Goal: Task Accomplishment & Management: Use online tool/utility

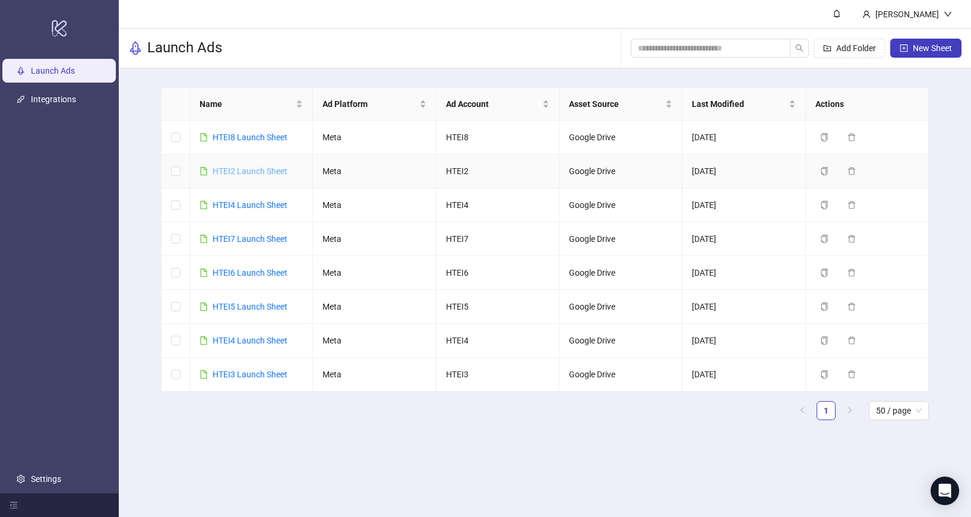
click at [254, 172] on link "HTEI2 Launch Sheet" at bounding box center [250, 171] width 75 height 10
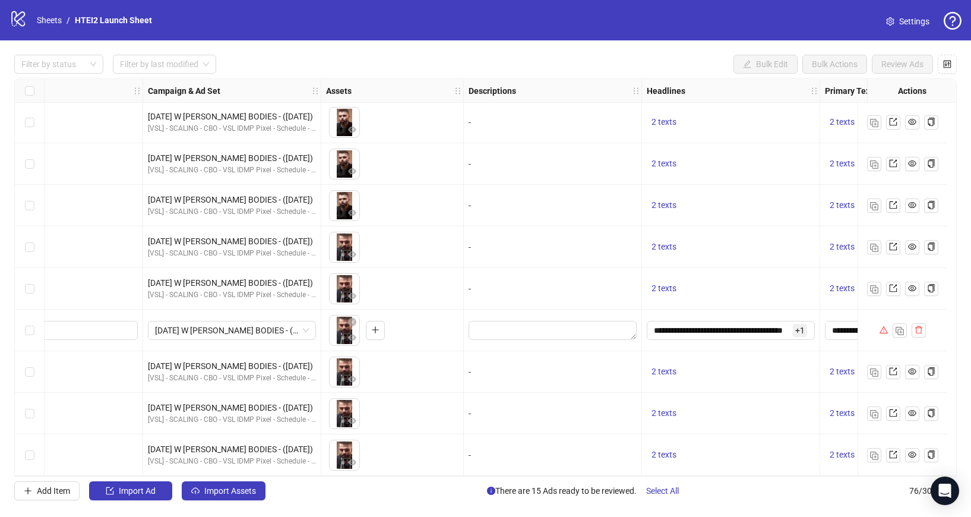
scroll to position [2792, 0]
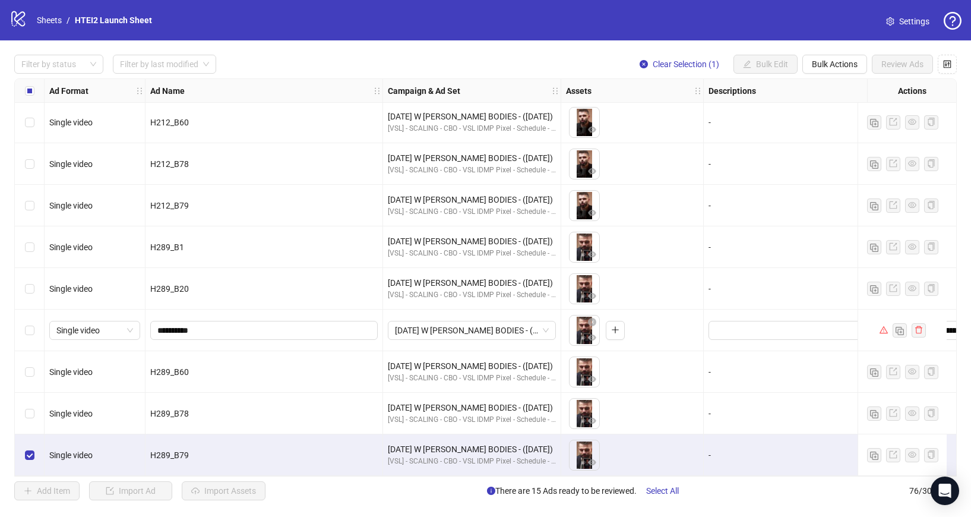
click at [841, 54] on div "Filter by status Filter by last modified Clear Selection (1) Bulk Edit Bulk Act…" at bounding box center [485, 277] width 971 height 474
click at [838, 60] on span "Bulk Actions" at bounding box center [835, 64] width 46 height 10
click at [832, 122] on span "Duplicate with assets" at bounding box center [851, 126] width 81 height 13
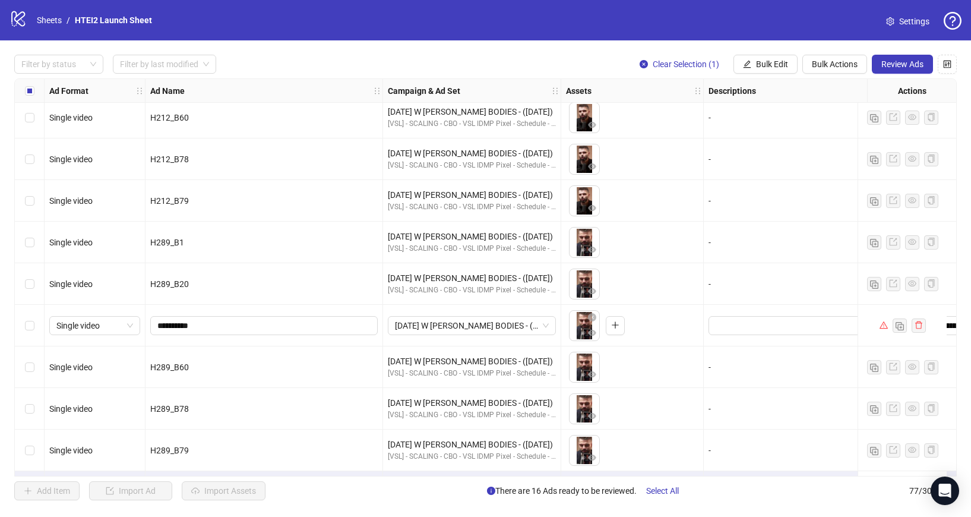
scroll to position [2834, 0]
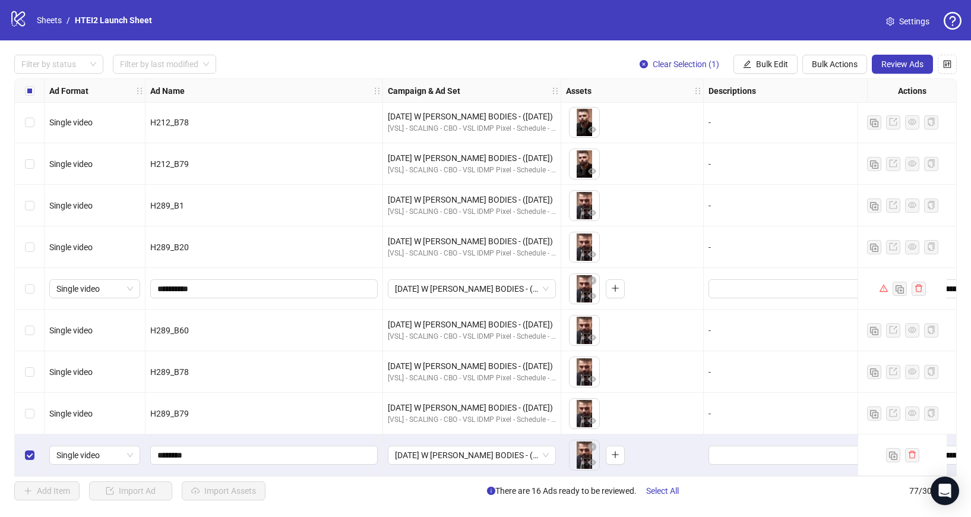
click at [30, 442] on div "Select row 77" at bounding box center [30, 455] width 30 height 42
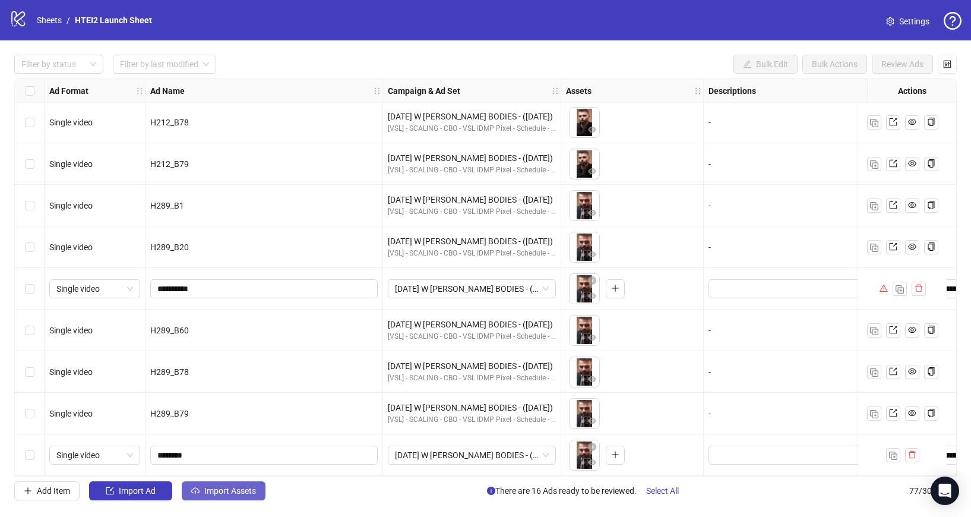
click at [233, 494] on span "Import Assets" at bounding box center [230, 491] width 52 height 10
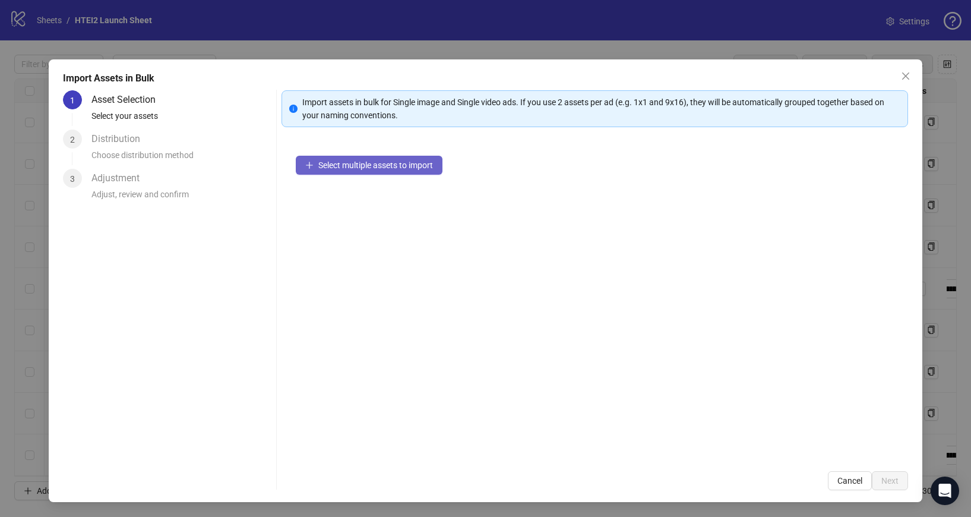
click at [353, 172] on button "Select multiple assets to import" at bounding box center [369, 165] width 147 height 19
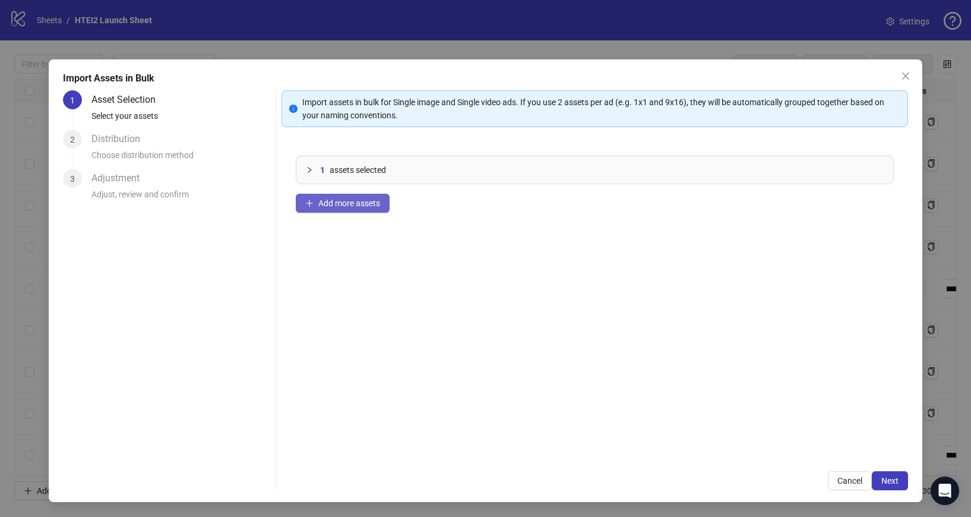
click at [369, 203] on span "Add more assets" at bounding box center [349, 203] width 62 height 10
click at [331, 210] on button "Add more assets" at bounding box center [343, 203] width 94 height 19
click at [365, 222] on div "3 assets selected Add more assets" at bounding box center [595, 298] width 627 height 315
click at [365, 212] on button "Add more assets" at bounding box center [343, 203] width 94 height 19
click at [326, 208] on button "Add more assets" at bounding box center [343, 203] width 94 height 19
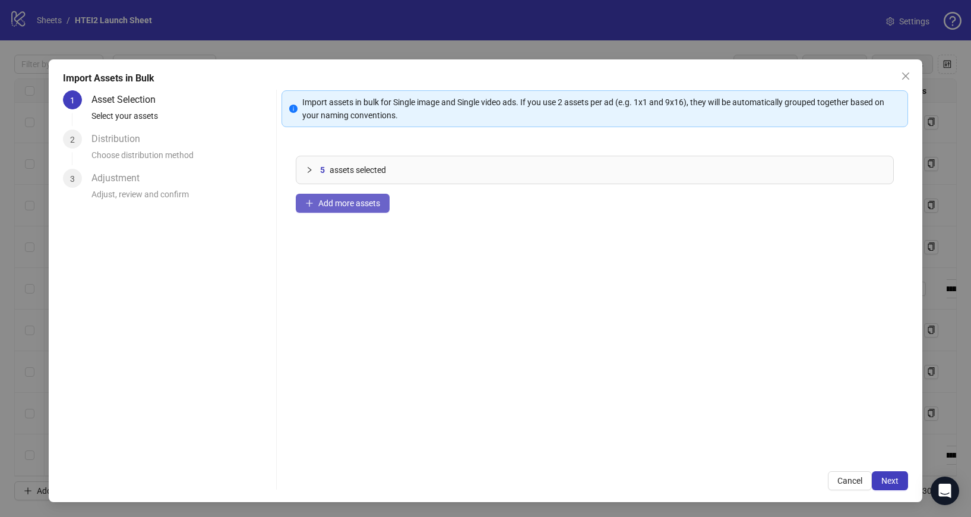
click at [364, 210] on button "Add more assets" at bounding box center [343, 203] width 94 height 19
click at [359, 191] on div "6 assets selected Add more assets" at bounding box center [595, 298] width 627 height 315
click at [359, 220] on div "6 assets selected Add more assets" at bounding box center [595, 298] width 627 height 315
click at [359, 212] on button "Add more assets" at bounding box center [343, 203] width 94 height 19
click at [351, 197] on button "Add more assets" at bounding box center [343, 203] width 94 height 19
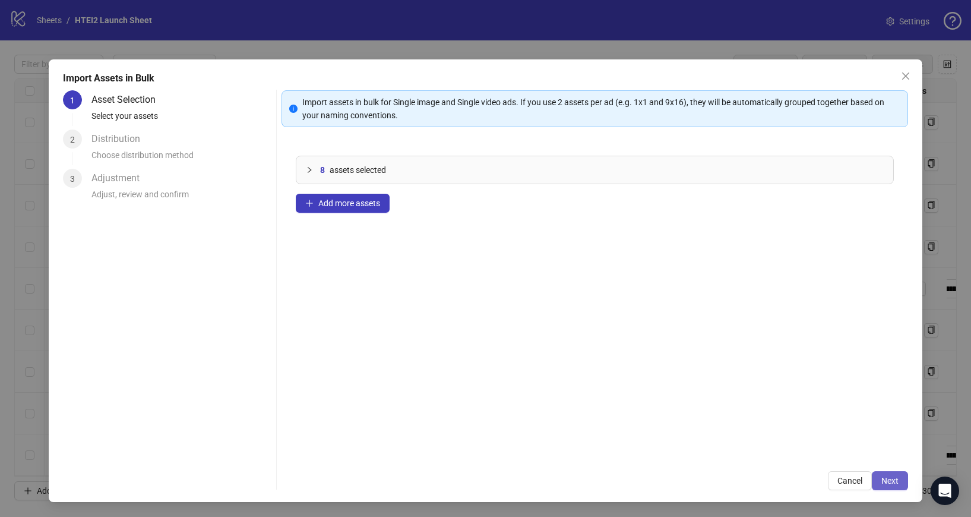
click at [895, 482] on span "Next" at bounding box center [890, 481] width 17 height 10
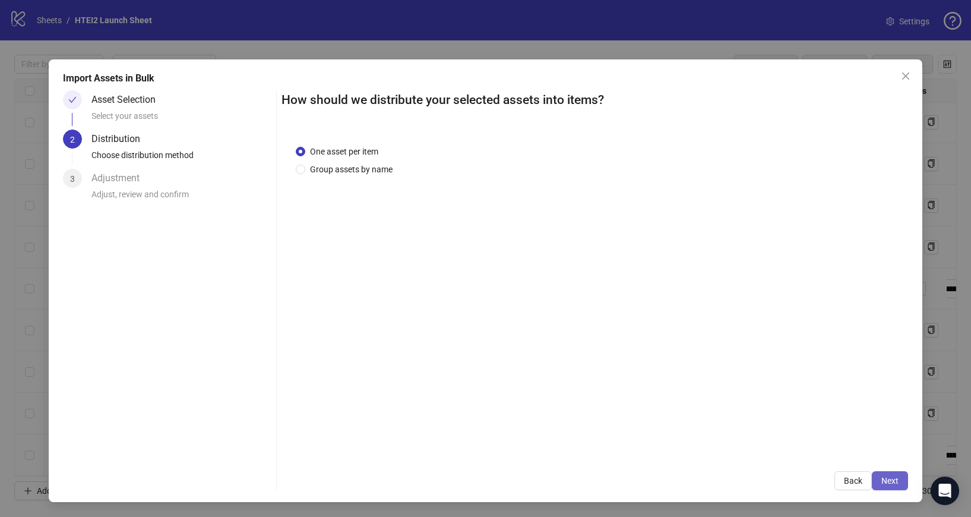
click at [899, 480] on button "Next" at bounding box center [890, 480] width 36 height 19
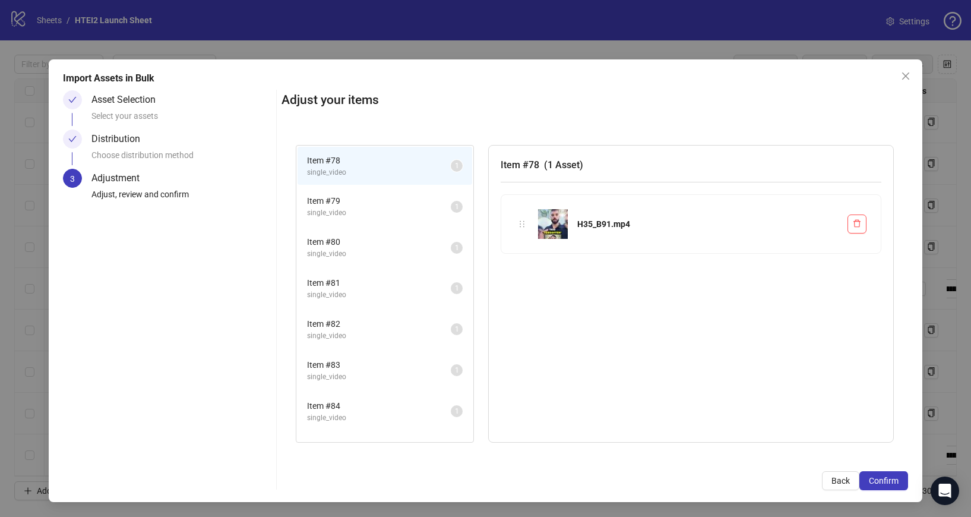
click at [899, 479] on button "Confirm" at bounding box center [884, 480] width 49 height 19
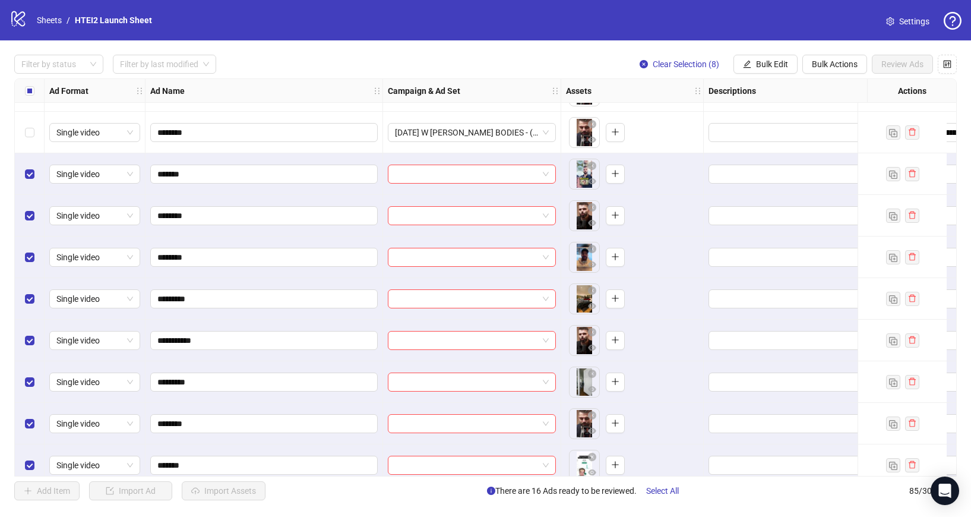
scroll to position [3166, 0]
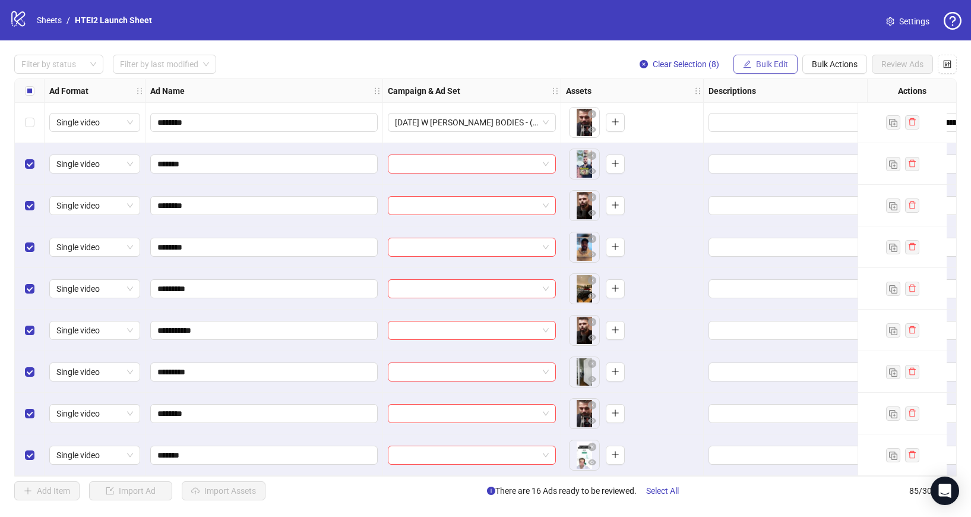
click at [759, 64] on span "Bulk Edit" at bounding box center [772, 64] width 32 height 10
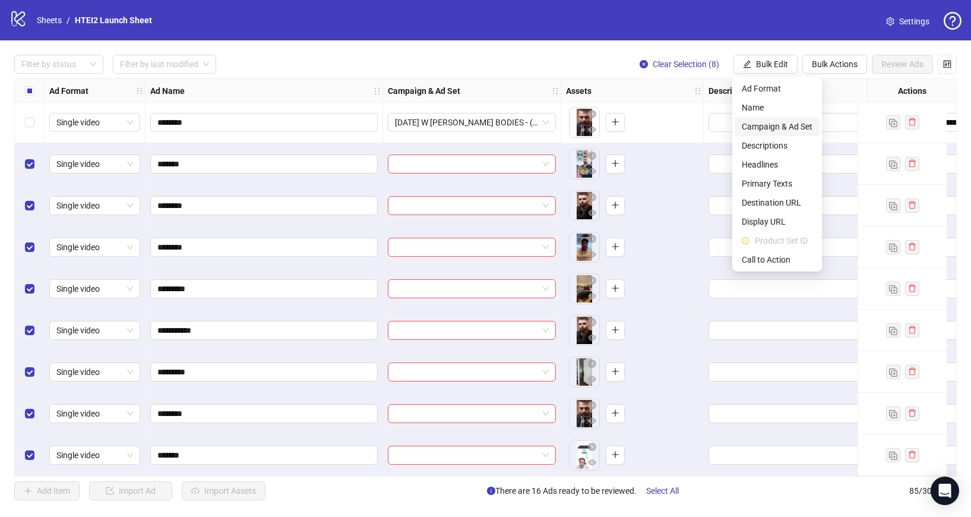
click at [758, 125] on span "Campaign & Ad Set" at bounding box center [777, 126] width 71 height 13
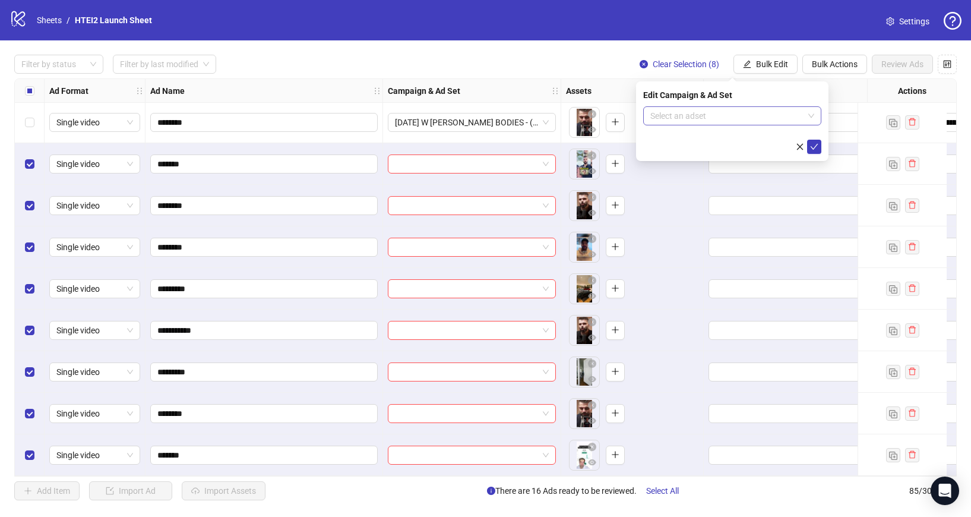
click at [669, 112] on input "search" at bounding box center [726, 116] width 153 height 18
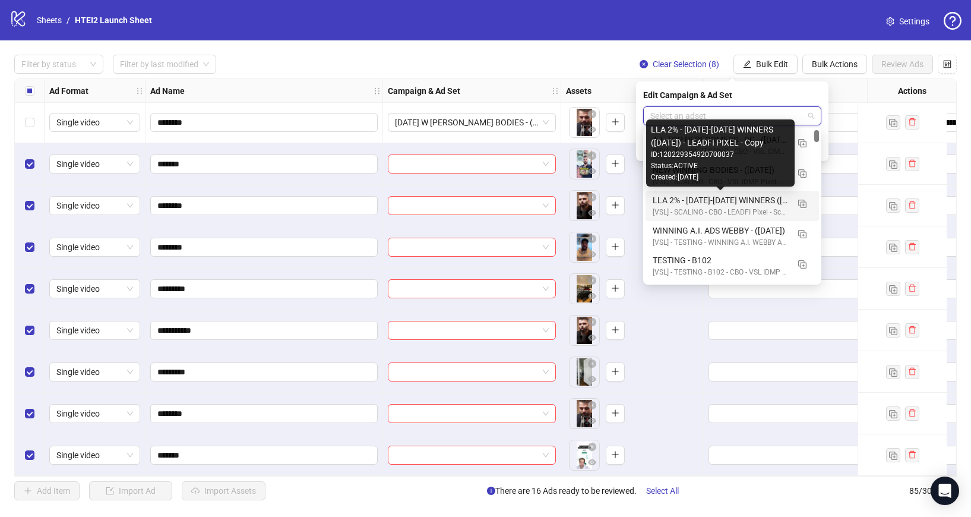
click at [705, 201] on div "LLA 2% - [DATE]-[DATE] WINNERS ([DATE]) - LEADFI PIXEL - Copy" at bounding box center [720, 200] width 135 height 13
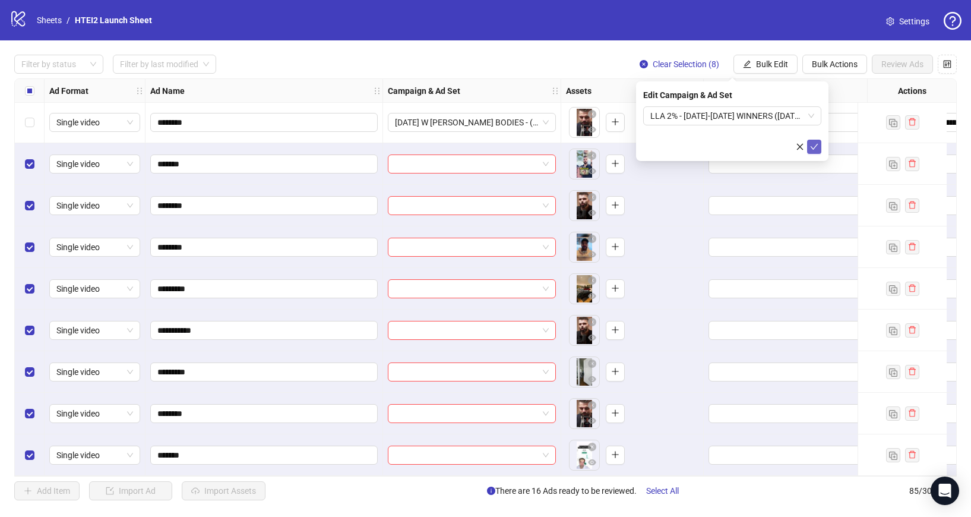
click at [817, 143] on icon "check" at bounding box center [814, 147] width 8 height 8
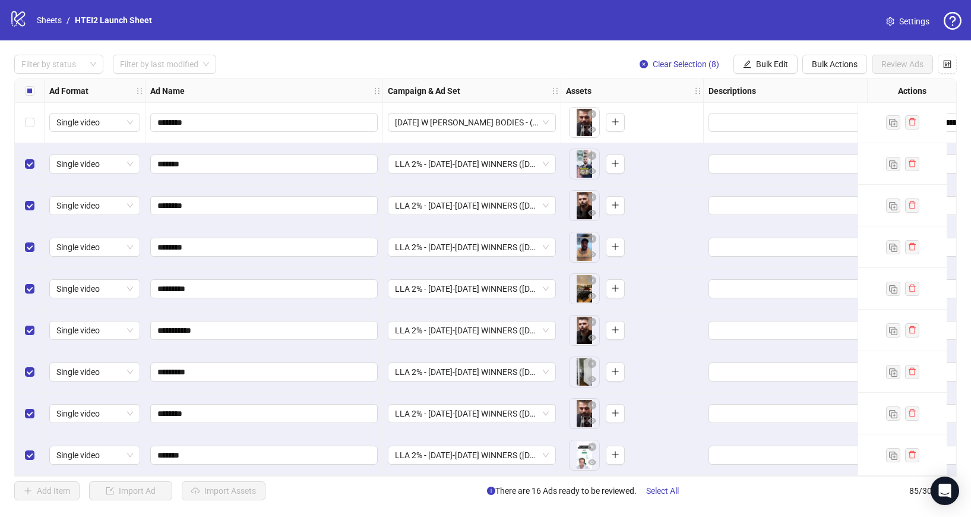
scroll to position [3115, 0]
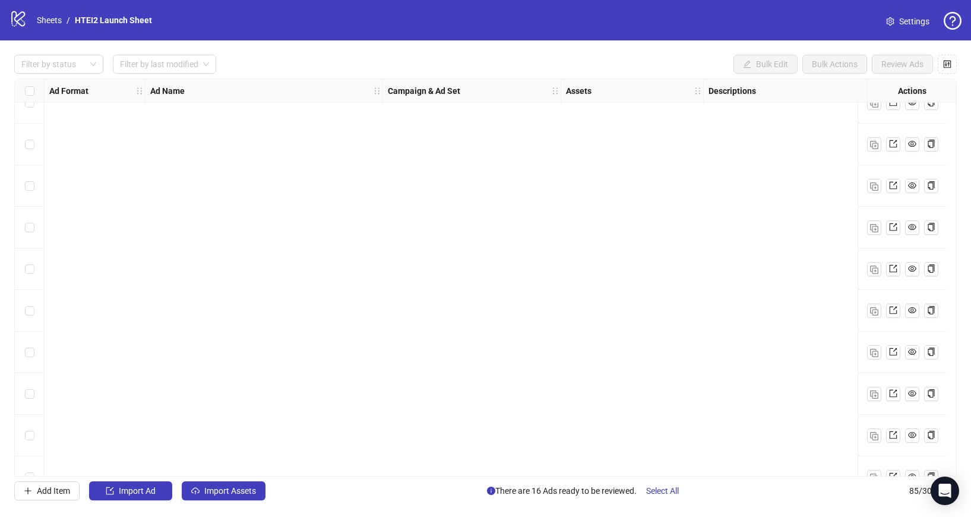
scroll to position [3166, 0]
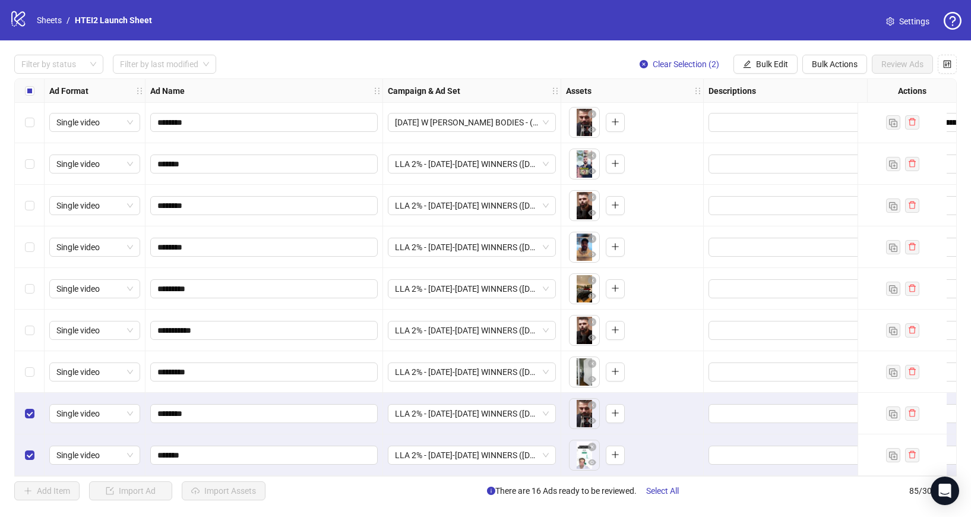
click at [29, 374] on div "Select row 83" at bounding box center [30, 372] width 30 height 42
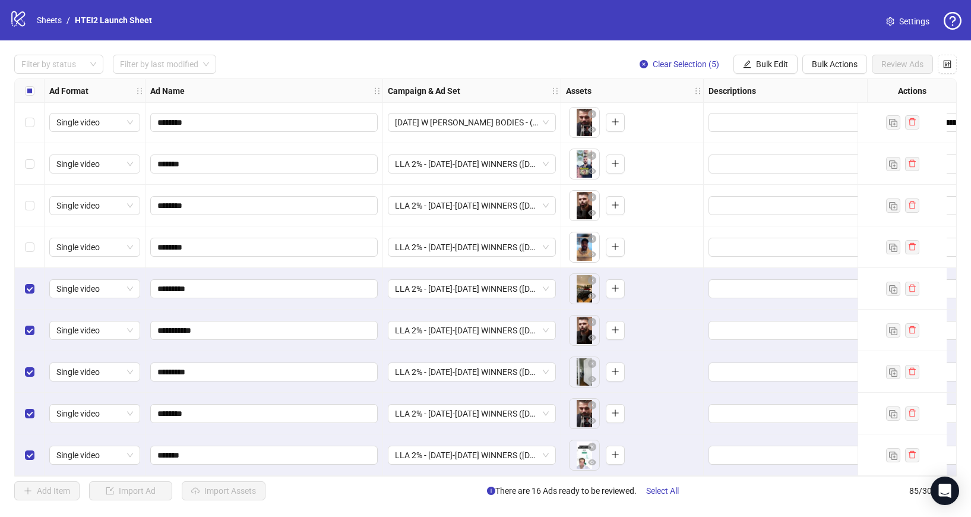
click at [32, 255] on div "Select row 80" at bounding box center [30, 247] width 30 height 42
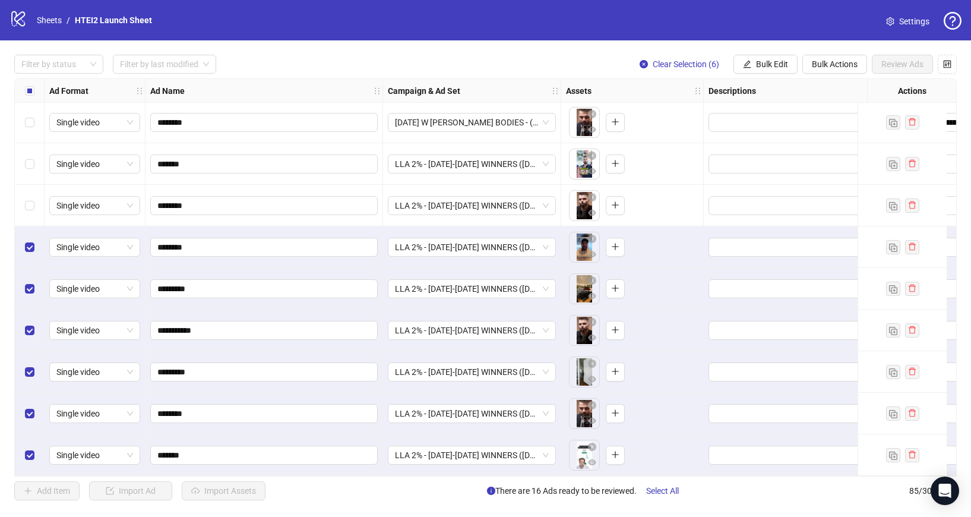
click at [32, 211] on div "Select row 79" at bounding box center [30, 206] width 30 height 42
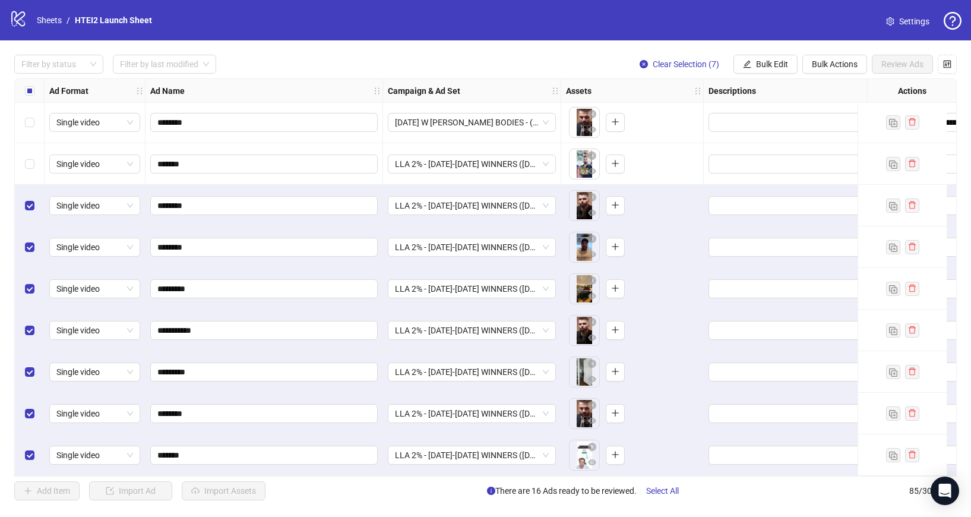
scroll to position [3088, 0]
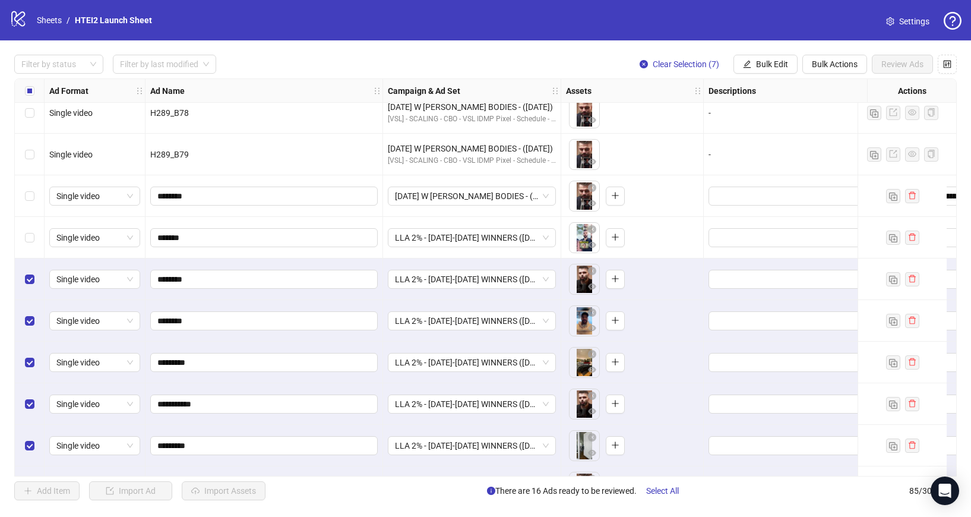
click at [31, 249] on div "Select row 78" at bounding box center [30, 238] width 30 height 42
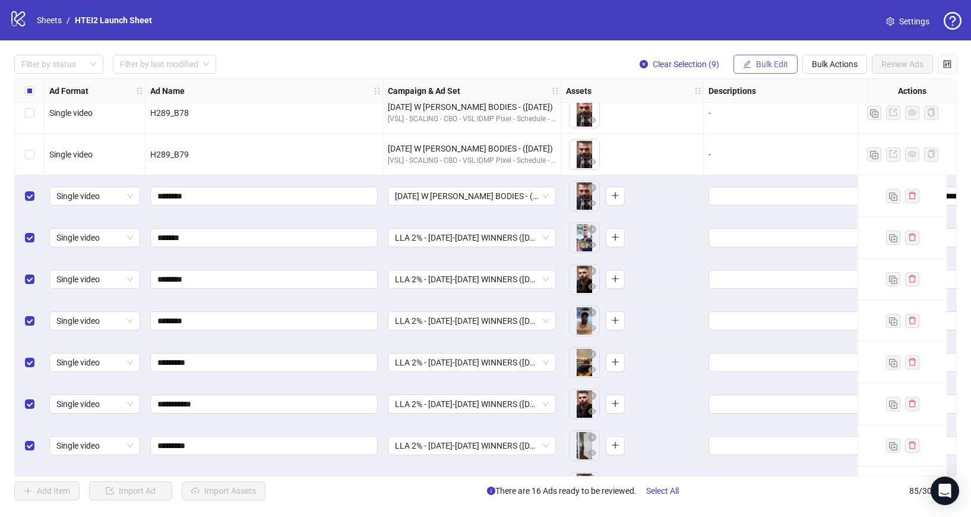
click at [765, 62] on span "Bulk Edit" at bounding box center [772, 64] width 32 height 10
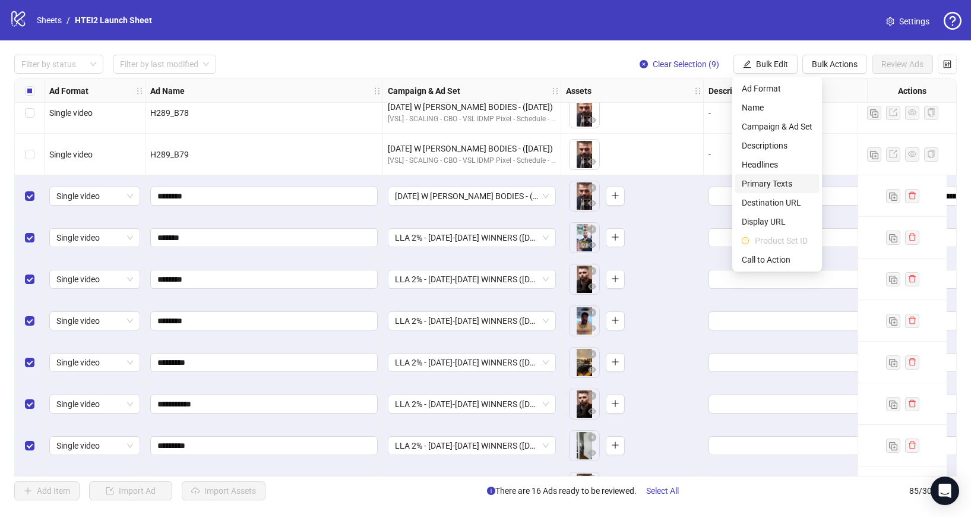
click at [779, 185] on span "Primary Texts" at bounding box center [777, 183] width 71 height 13
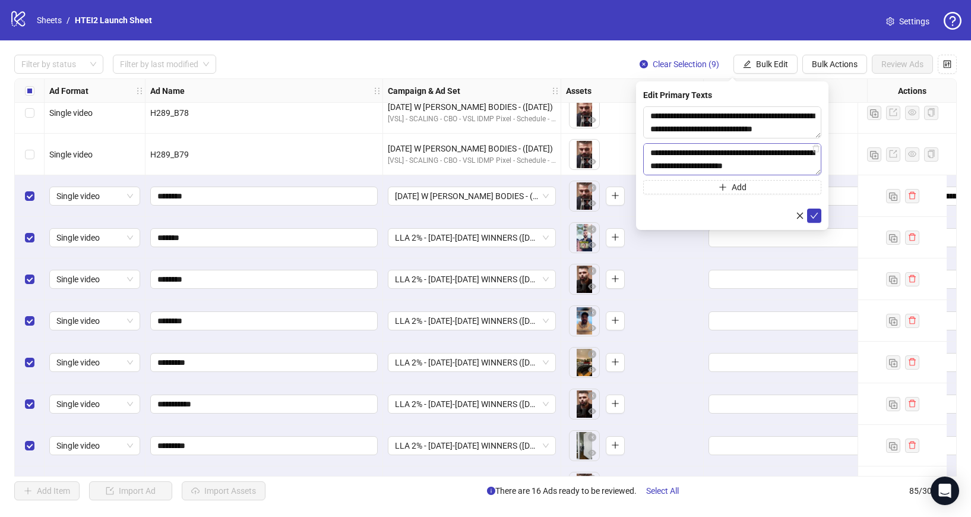
scroll to position [40, 0]
click at [813, 217] on icon "check" at bounding box center [815, 216] width 8 height 6
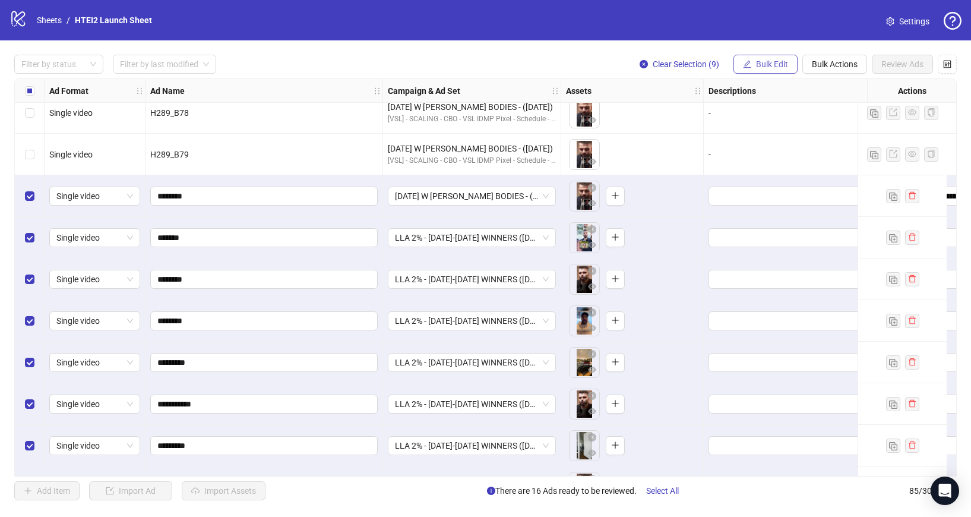
click at [754, 61] on button "Bulk Edit" at bounding box center [766, 64] width 64 height 19
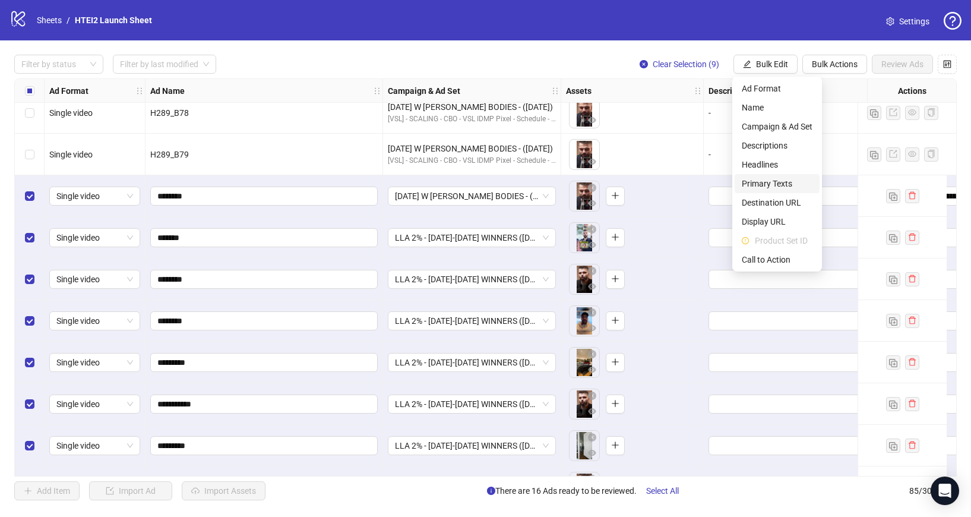
click at [773, 184] on span "Primary Texts" at bounding box center [777, 183] width 71 height 13
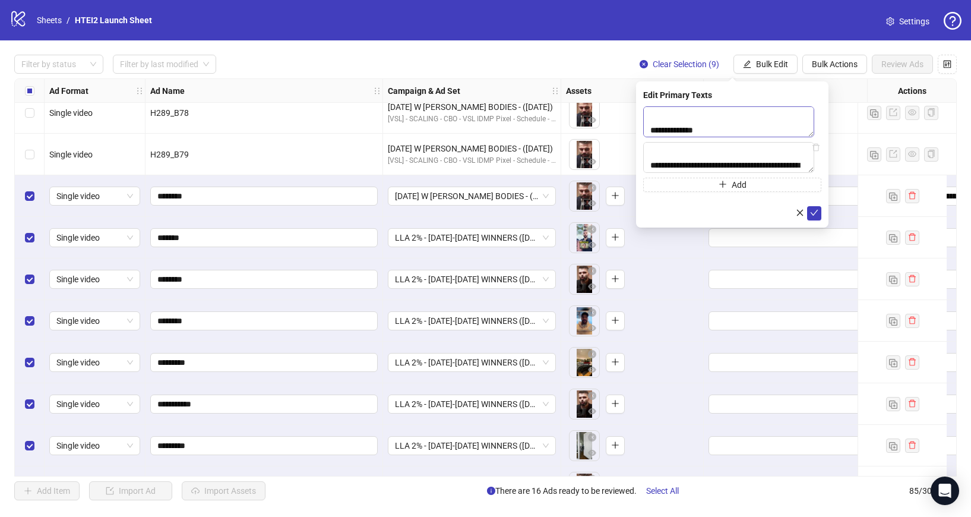
scroll to position [366, 0]
click at [817, 217] on icon "check" at bounding box center [814, 213] width 8 height 8
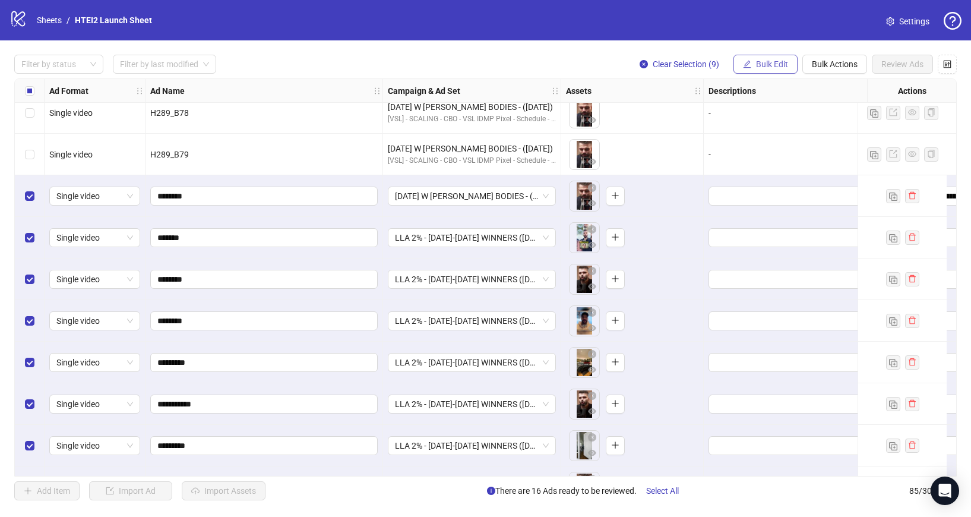
click at [754, 61] on button "Bulk Edit" at bounding box center [766, 64] width 64 height 19
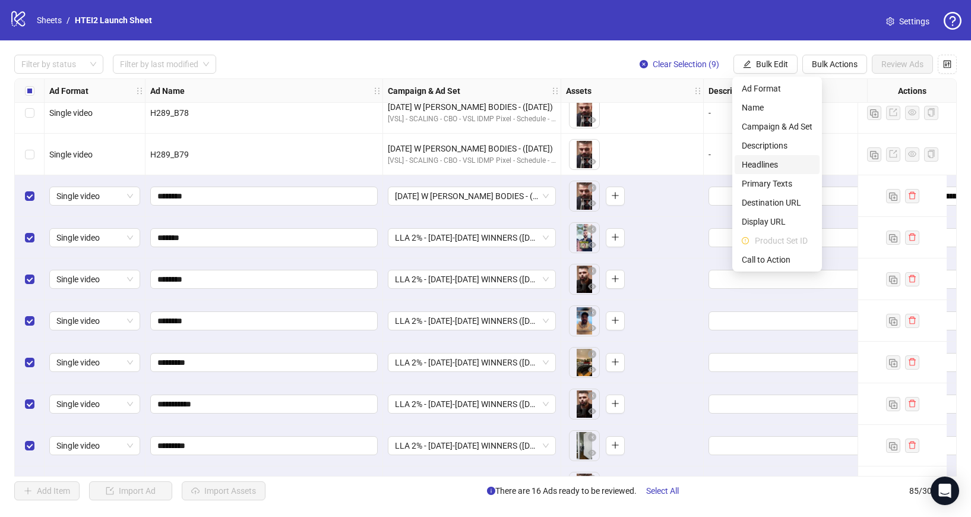
click at [762, 163] on span "Headlines" at bounding box center [777, 164] width 71 height 13
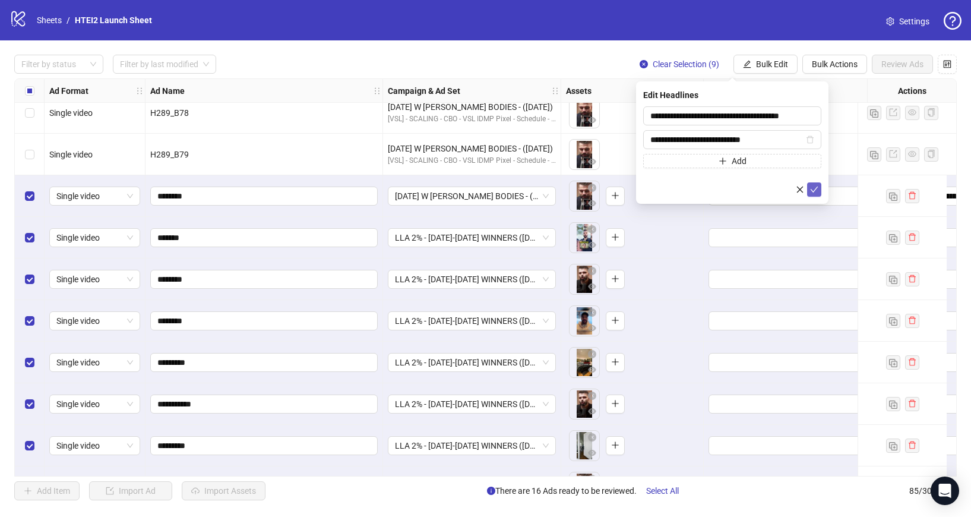
click at [811, 185] on icon "check" at bounding box center [814, 189] width 8 height 8
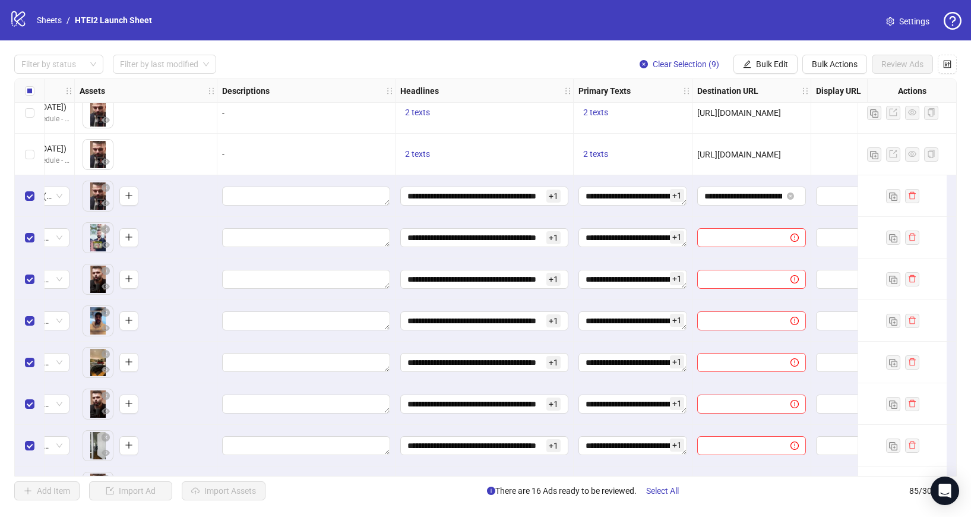
scroll to position [3088, 518]
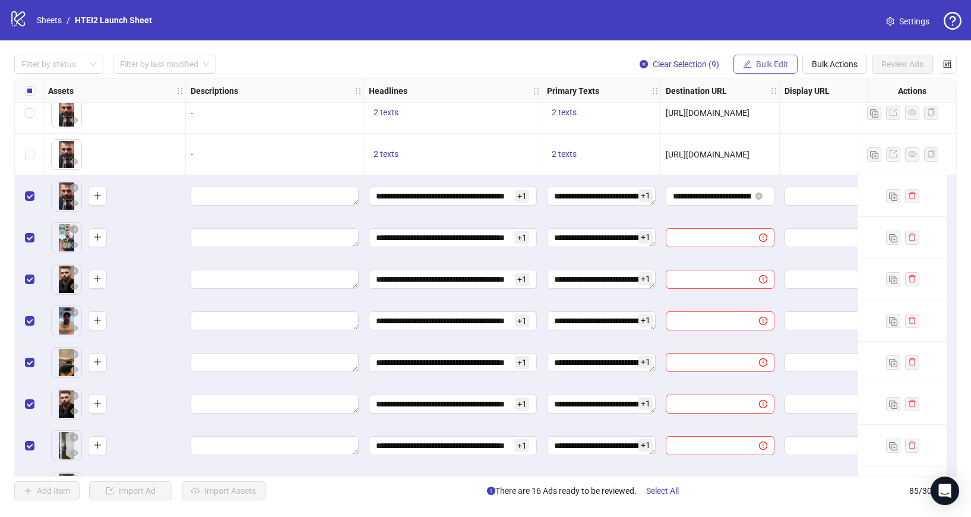
click at [775, 65] on span "Bulk Edit" at bounding box center [772, 64] width 32 height 10
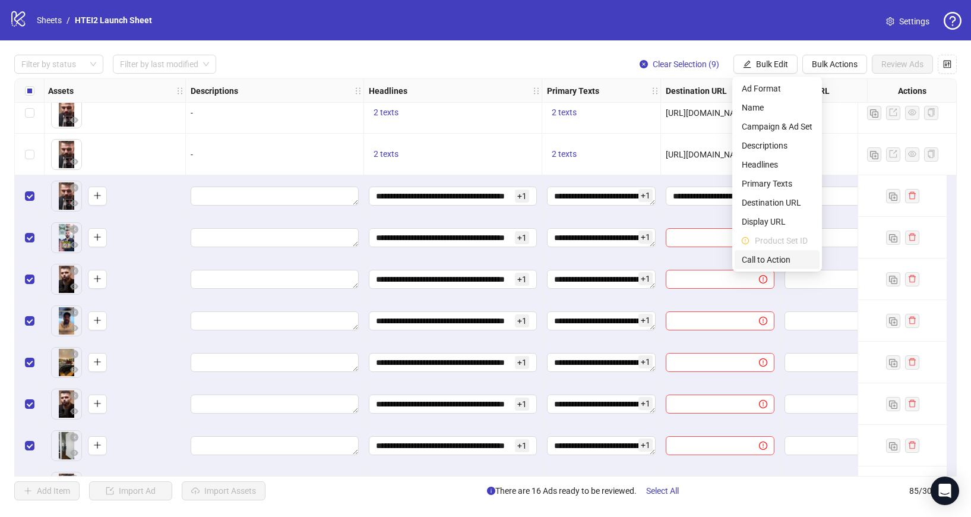
click at [789, 252] on li "Call to Action" at bounding box center [777, 259] width 85 height 19
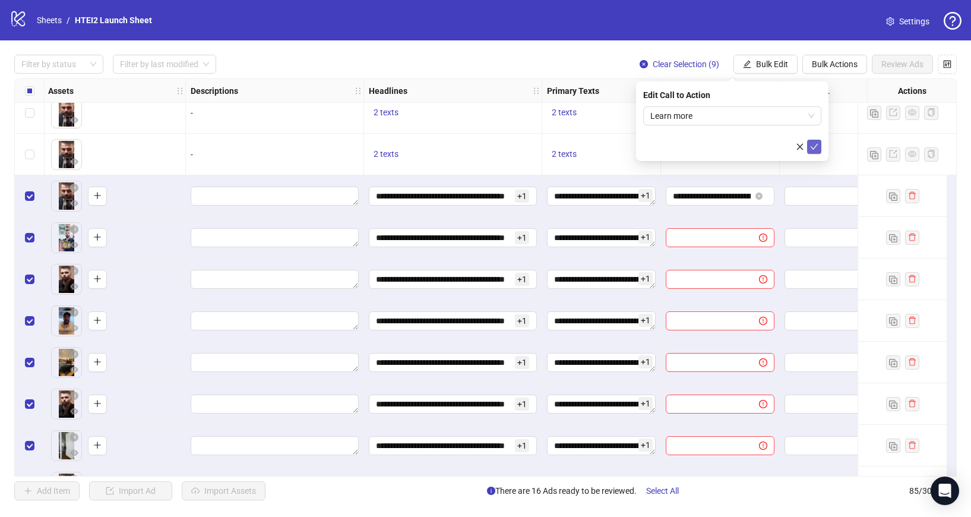
click at [819, 149] on button "submit" at bounding box center [814, 147] width 14 height 14
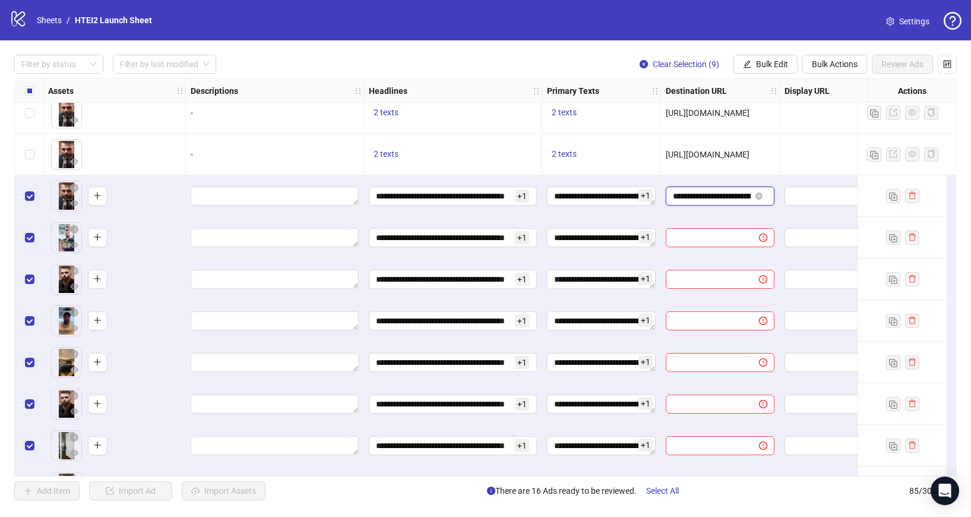
click at [697, 199] on input "**********" at bounding box center [712, 195] width 78 height 13
paste input "text"
type input "**********"
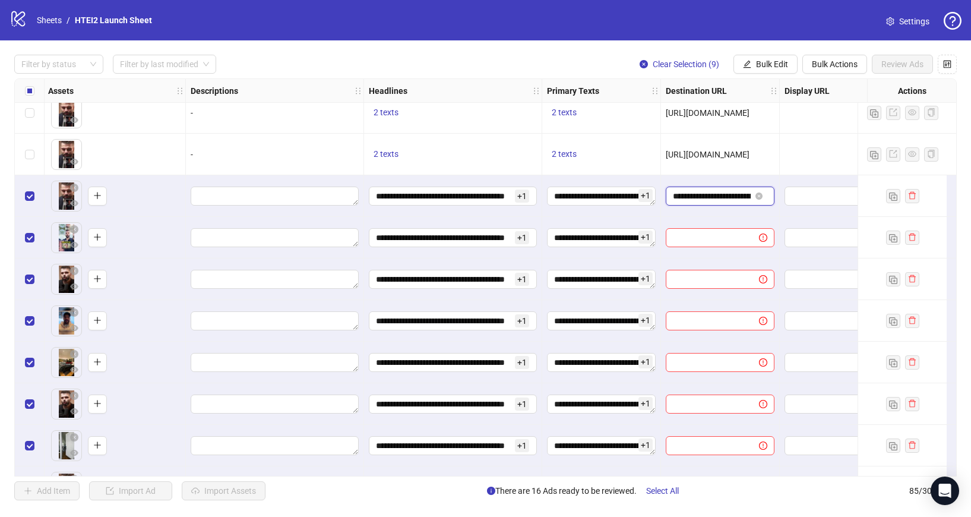
scroll to position [0, 30]
click at [781, 66] on span "Bulk Edit" at bounding box center [772, 64] width 32 height 10
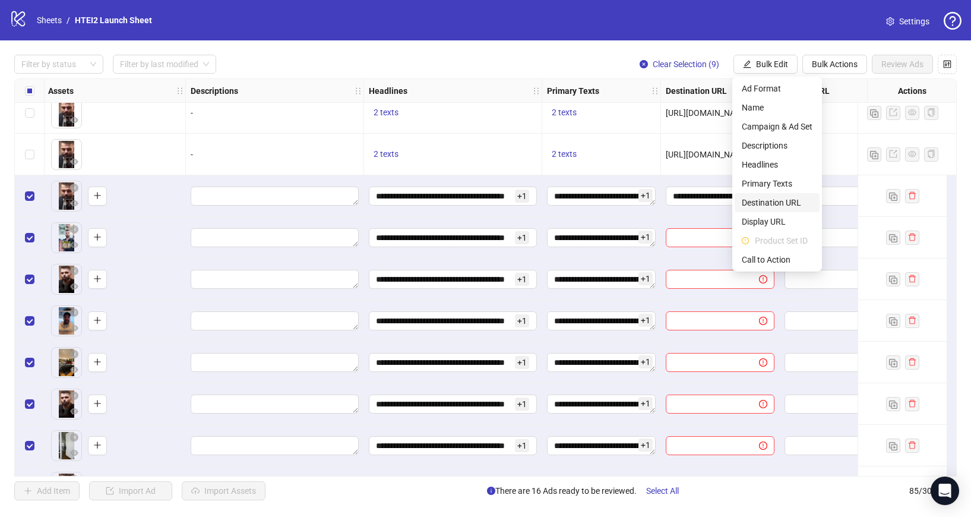
click at [785, 204] on span "Destination URL" at bounding box center [777, 202] width 71 height 13
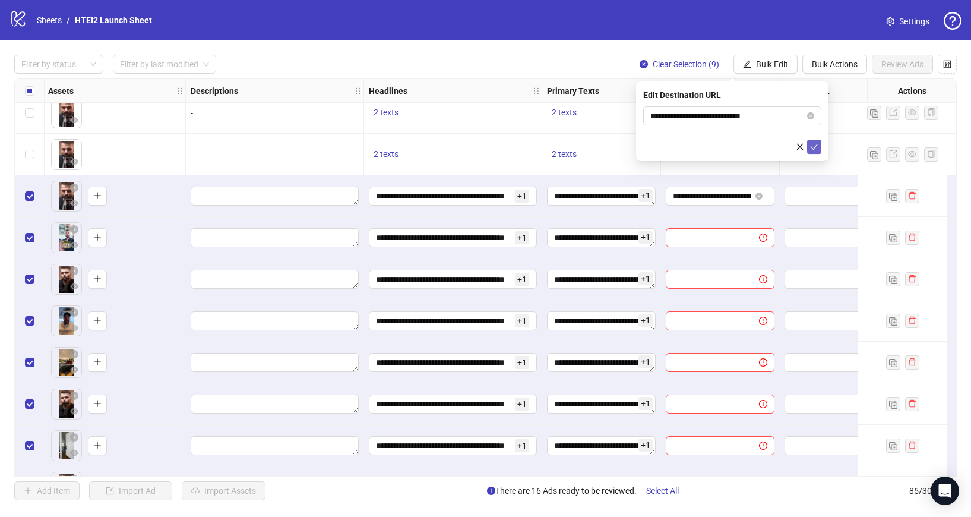
click at [809, 149] on button "submit" at bounding box center [814, 147] width 14 height 14
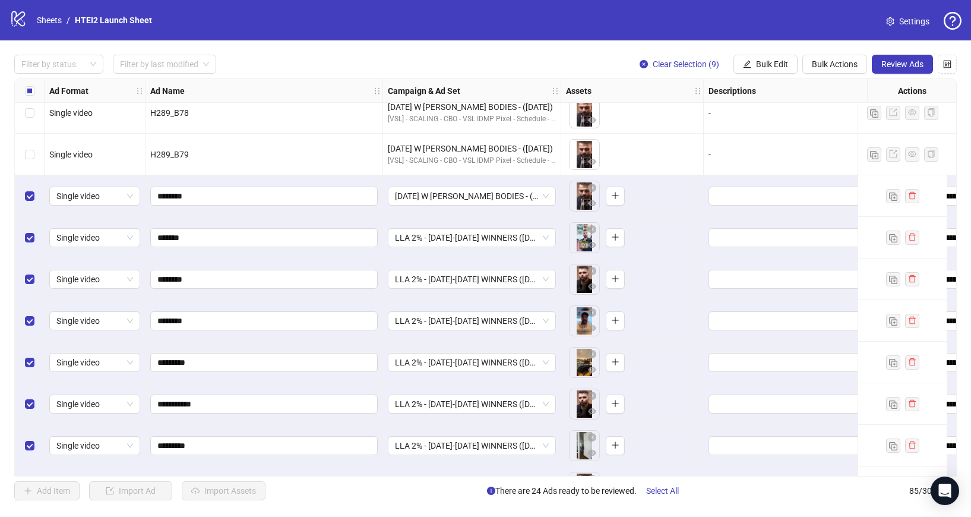
scroll to position [3166, 0]
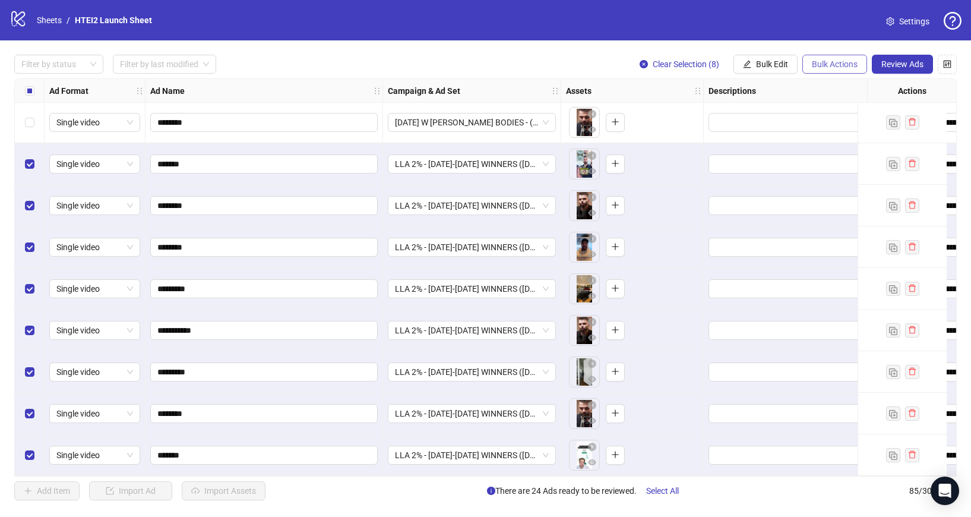
click at [846, 66] on span "Bulk Actions" at bounding box center [835, 64] width 46 height 10
click at [851, 124] on span "Duplicate with assets" at bounding box center [851, 126] width 81 height 13
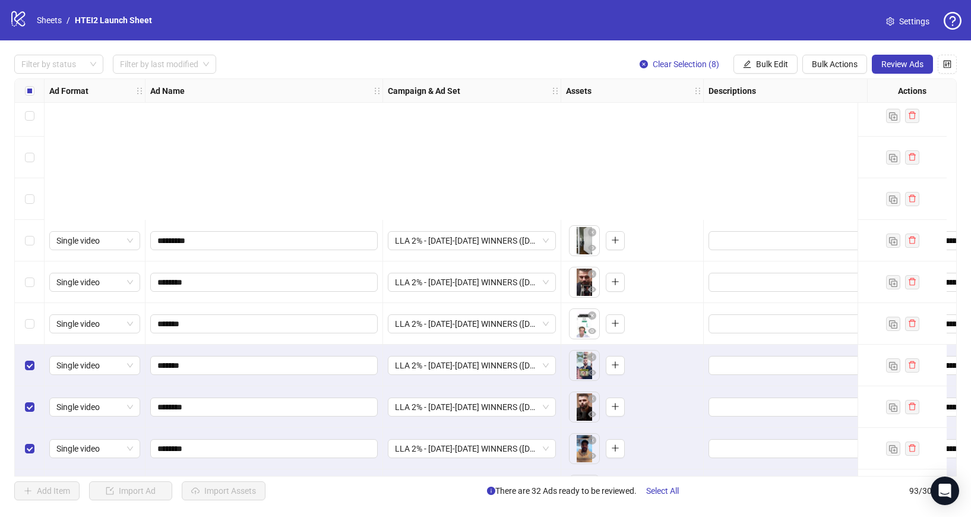
scroll to position [3499, 0]
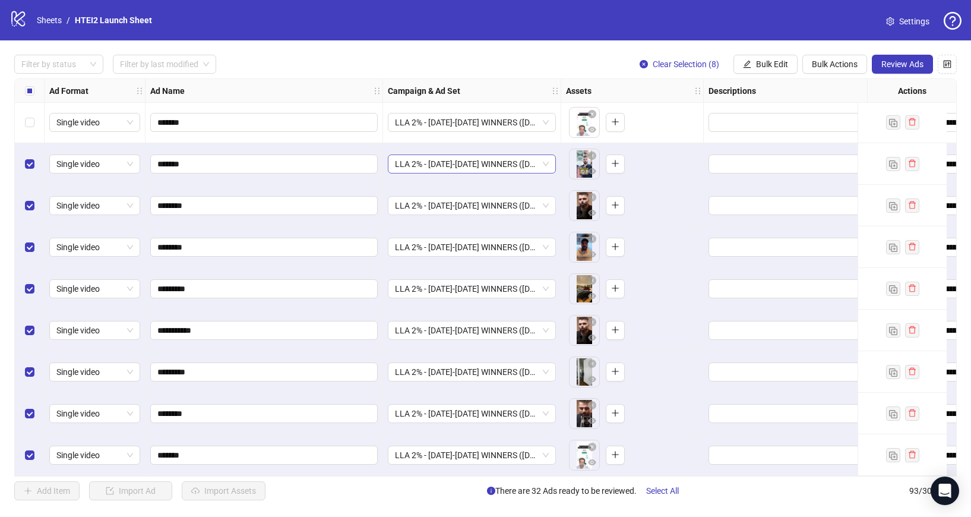
click at [487, 157] on span "LLA 2% - [DATE]-[DATE] WINNERS ([DATE]) - LEADFI PIXEL - Copy" at bounding box center [472, 164] width 154 height 18
click at [779, 61] on span "Bulk Edit" at bounding box center [772, 64] width 32 height 10
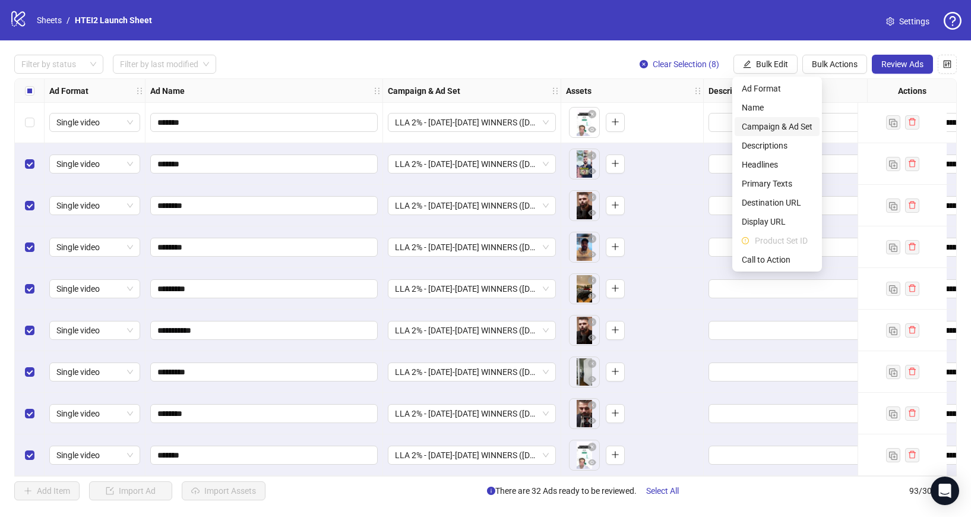
click at [754, 122] on span "Campaign & Ad Set" at bounding box center [777, 126] width 71 height 13
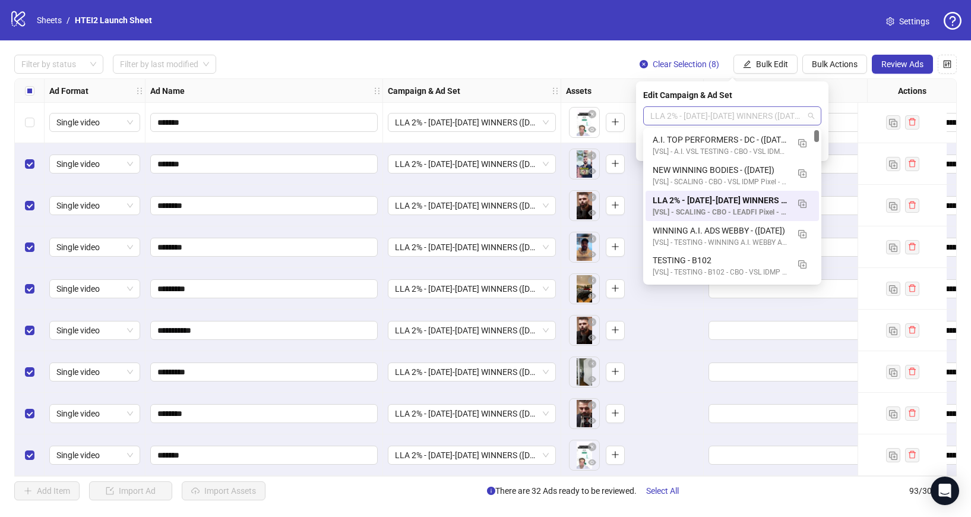
click at [695, 119] on span "LLA 2% - [DATE]-[DATE] WINNERS ([DATE]) - LEADFI PIXEL - Copy" at bounding box center [732, 116] width 164 height 18
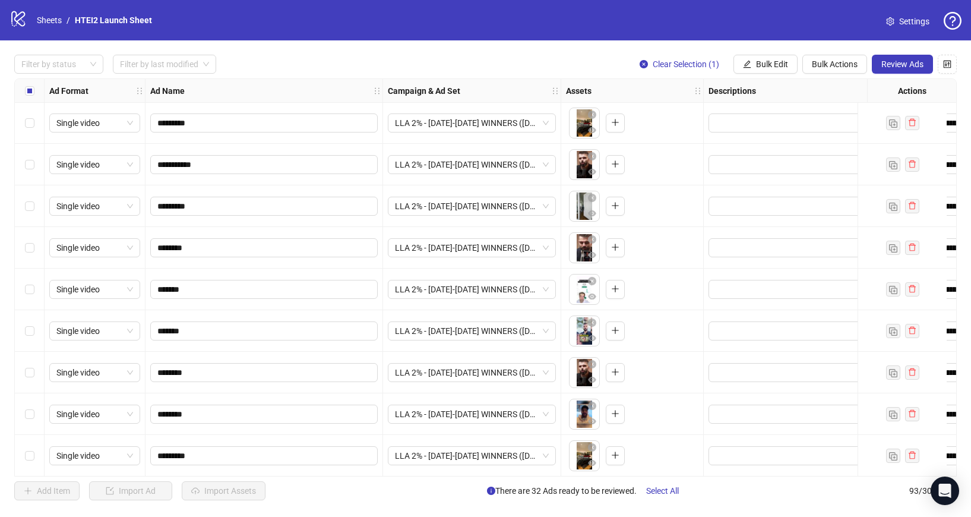
scroll to position [3332, 0]
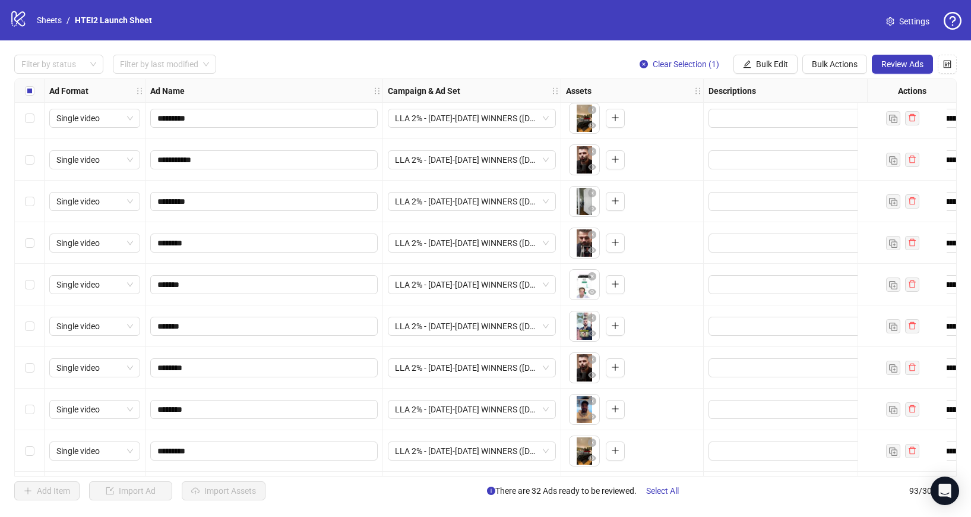
click at [39, 336] on div "Select row 86" at bounding box center [30, 326] width 30 height 42
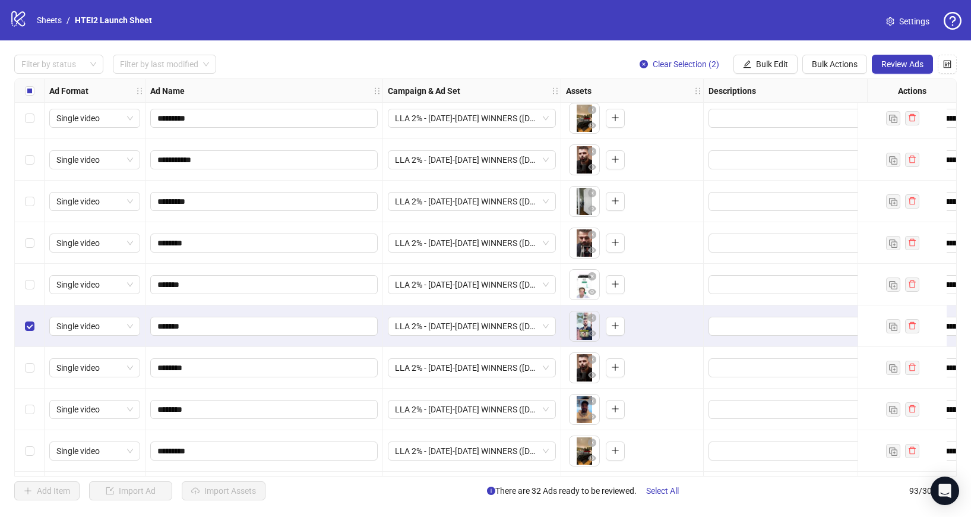
click at [30, 359] on div "Select row 87" at bounding box center [30, 368] width 30 height 42
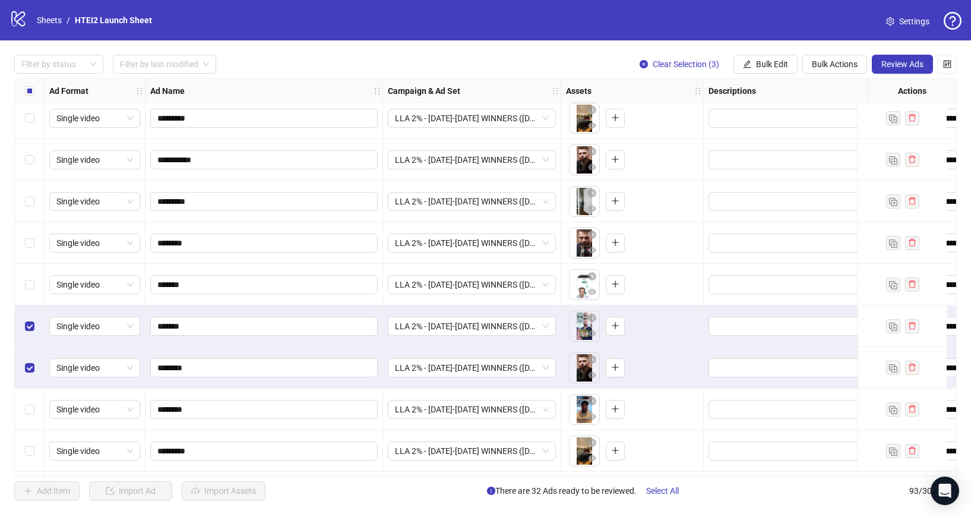
click at [33, 401] on div "Select row 88" at bounding box center [30, 409] width 30 height 42
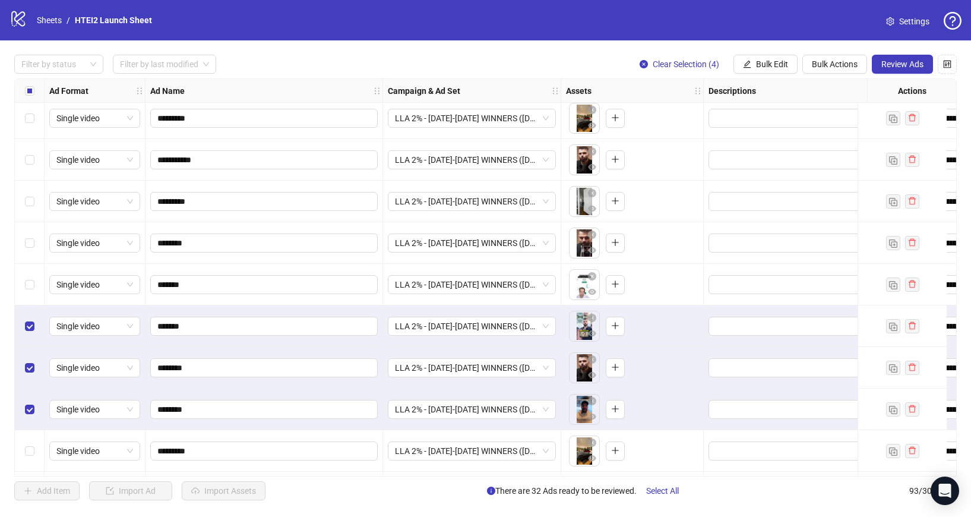
scroll to position [3493, 0]
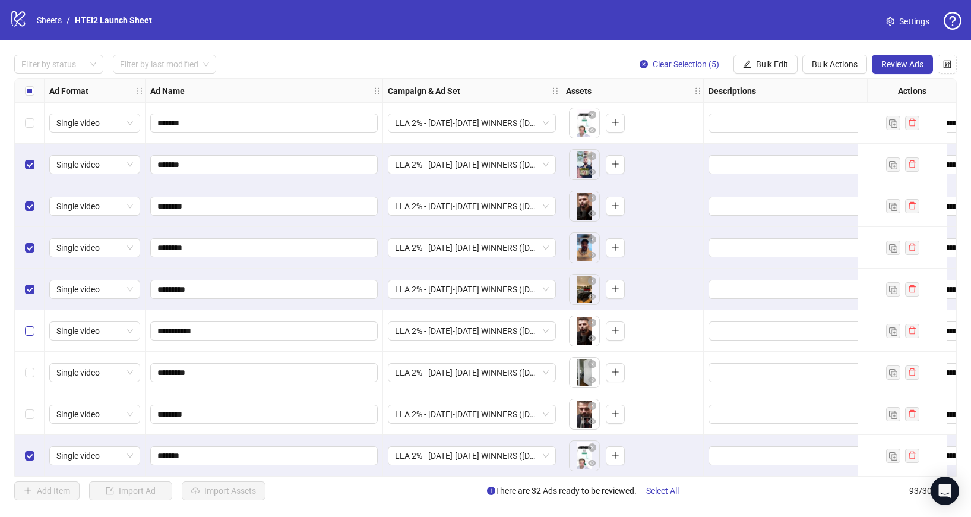
click at [29, 336] on label "Select row 90" at bounding box center [30, 330] width 10 height 13
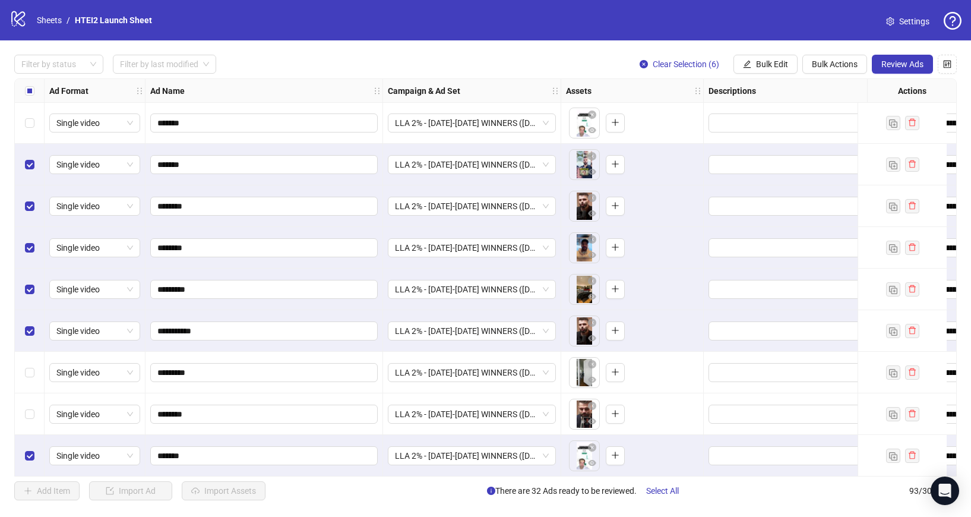
click at [30, 379] on div "Select row 91" at bounding box center [30, 373] width 30 height 42
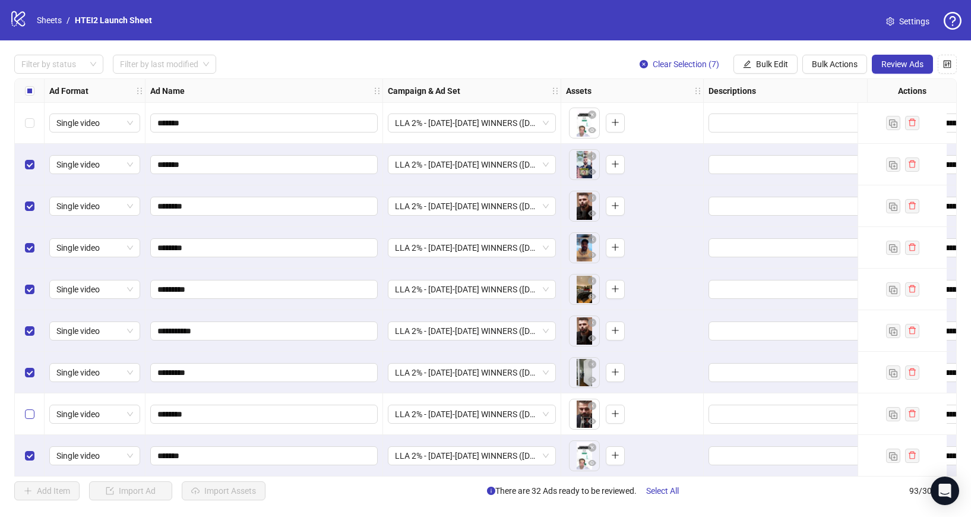
click at [30, 409] on label "Select row 92" at bounding box center [30, 414] width 10 height 13
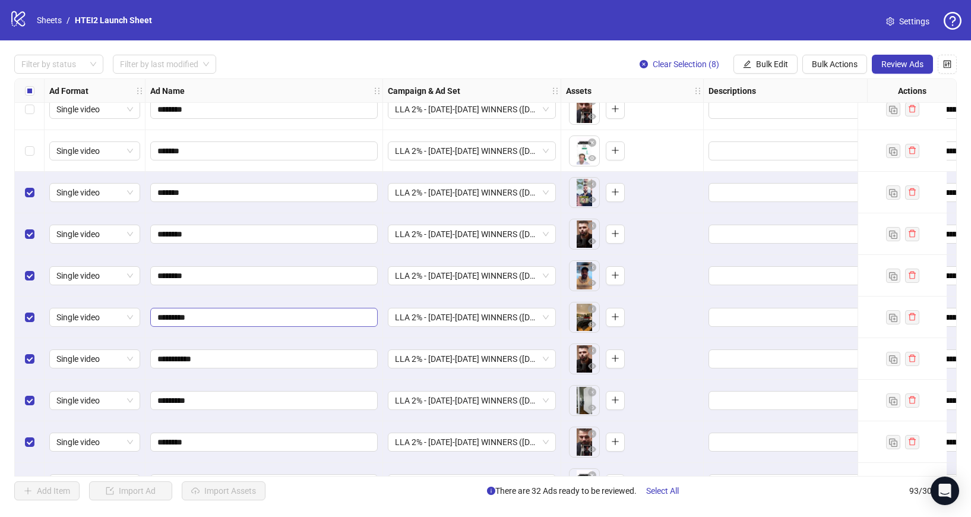
scroll to position [3499, 0]
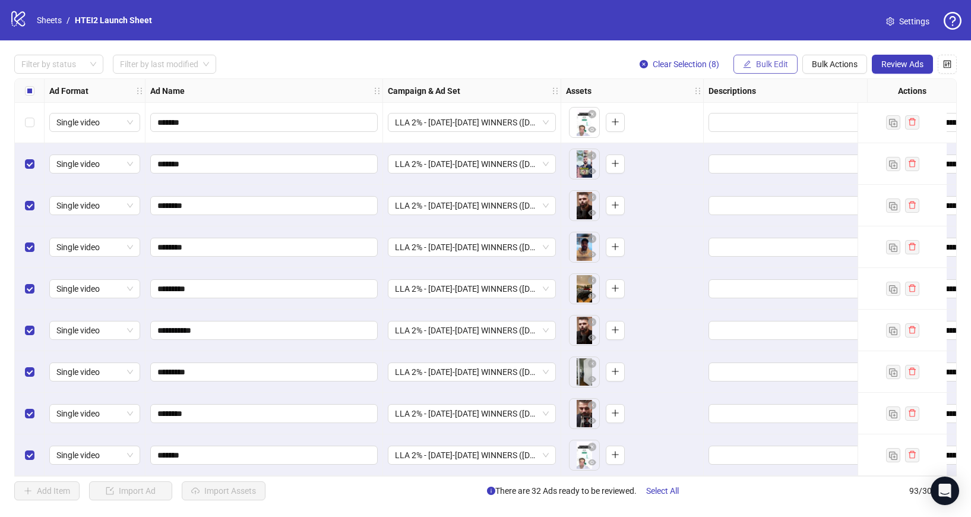
click at [756, 65] on span "Bulk Edit" at bounding box center [772, 64] width 32 height 10
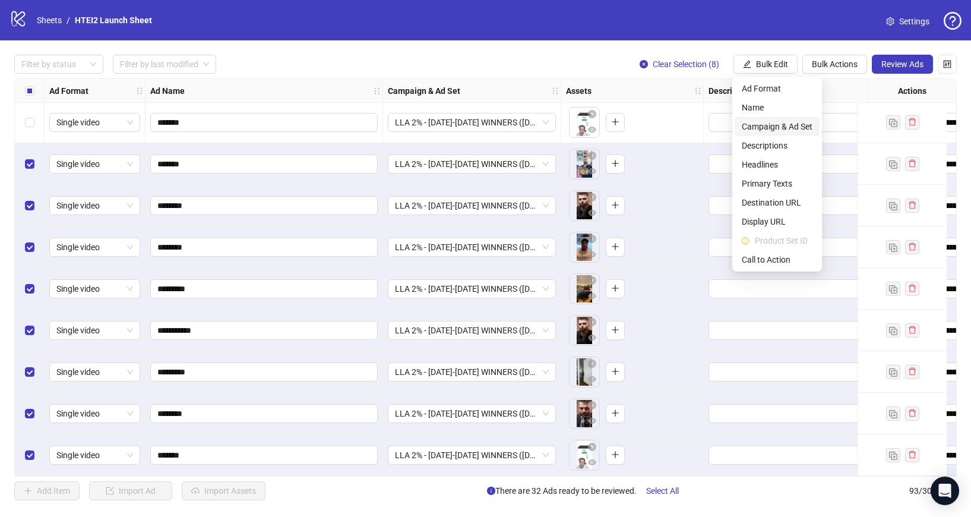
click at [765, 118] on li "Campaign & Ad Set" at bounding box center [777, 126] width 85 height 19
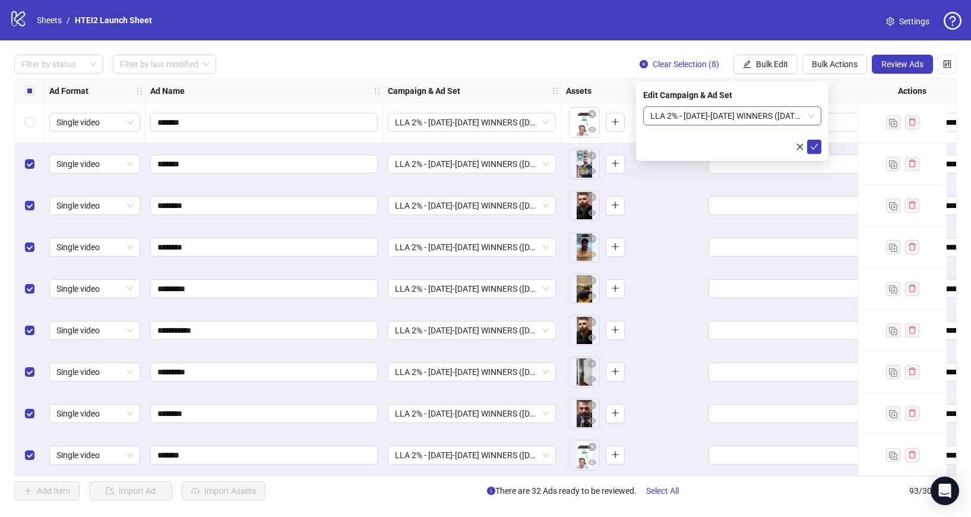
click at [708, 109] on span "LLA 2% - [DATE]-[DATE] WINNERS ([DATE]) - LEADFI PIXEL - Copy" at bounding box center [732, 116] width 164 height 18
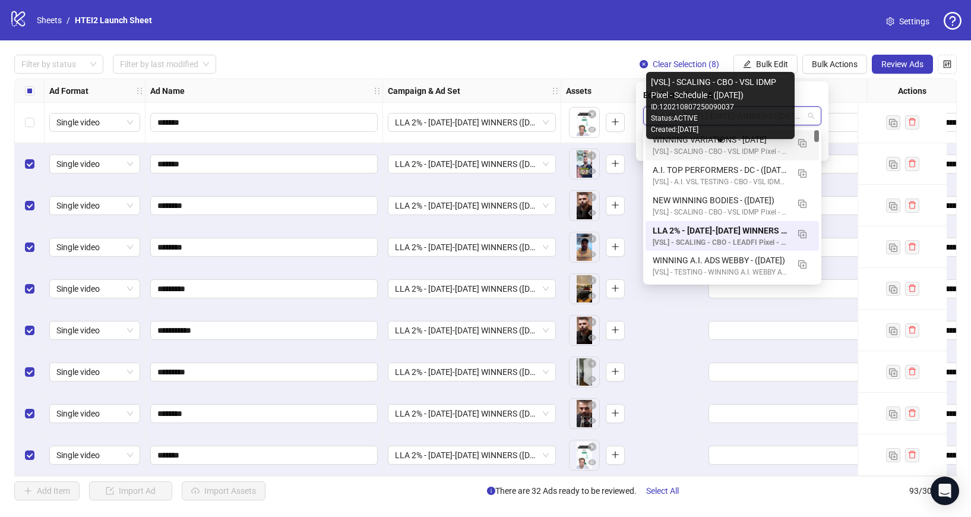
click at [702, 147] on div "[VSL] - SCALING - CBO - VSL IDMP Pixel - Schedule - ([DATE])" at bounding box center [720, 151] width 135 height 11
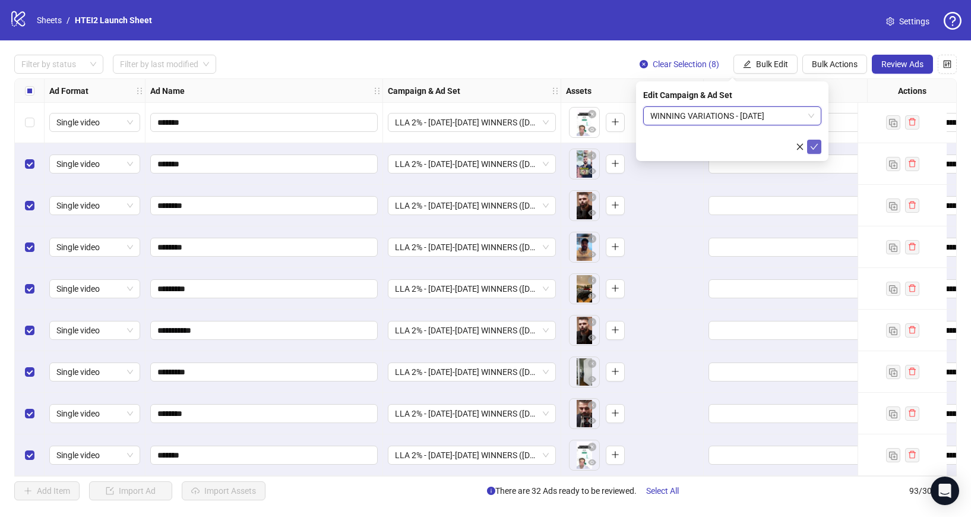
click at [810, 146] on icon "check" at bounding box center [814, 147] width 8 height 8
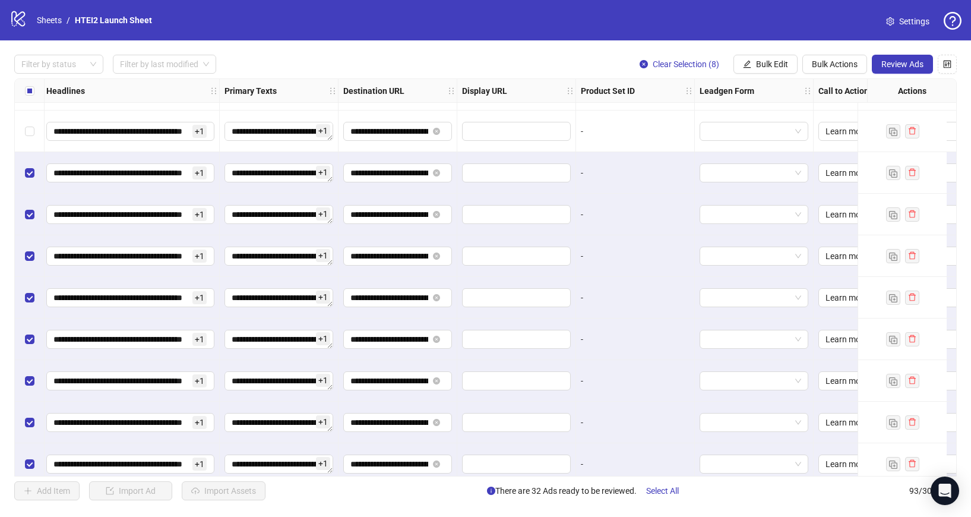
scroll to position [3485, 1010]
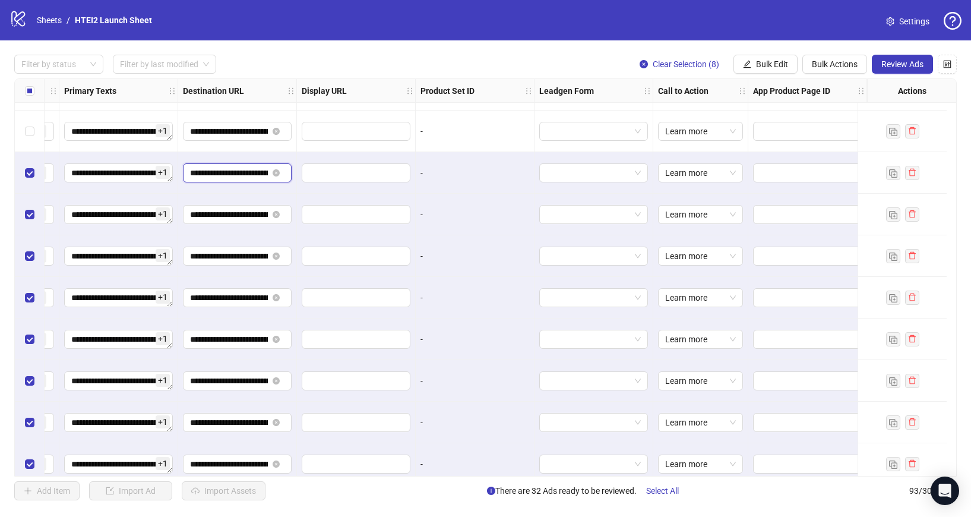
click at [228, 169] on input "**********" at bounding box center [229, 172] width 78 height 13
paste input "**********"
type input "**********"
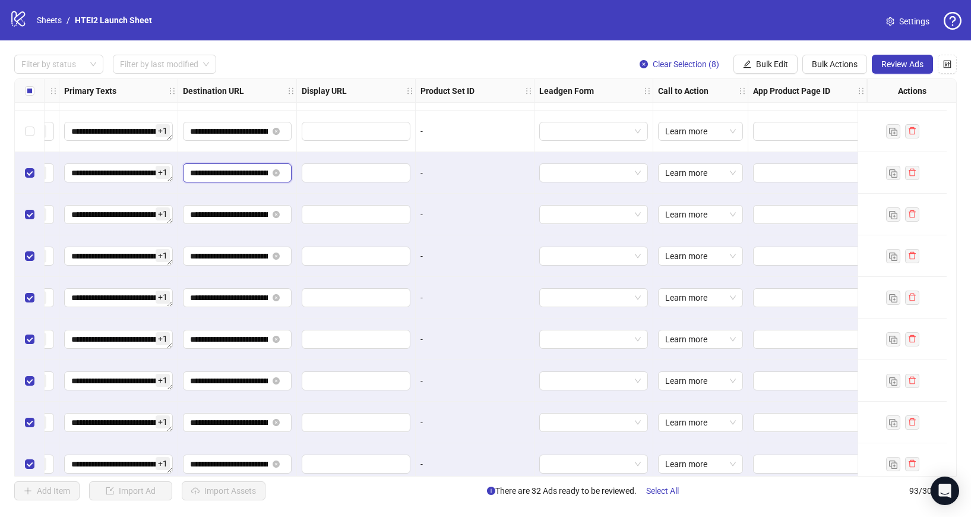
scroll to position [0, 99]
click at [768, 69] on span "Bulk Edit" at bounding box center [772, 64] width 32 height 10
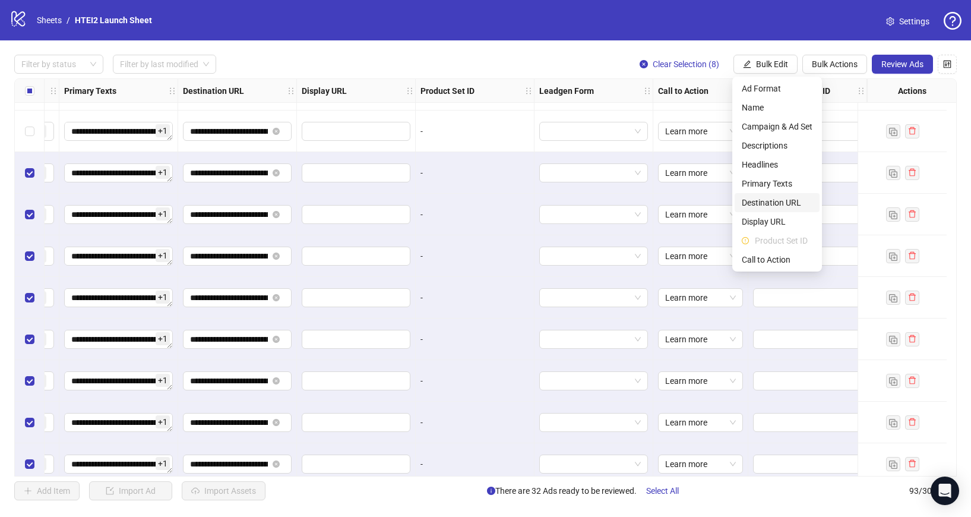
click at [778, 198] on span "Destination URL" at bounding box center [777, 202] width 71 height 13
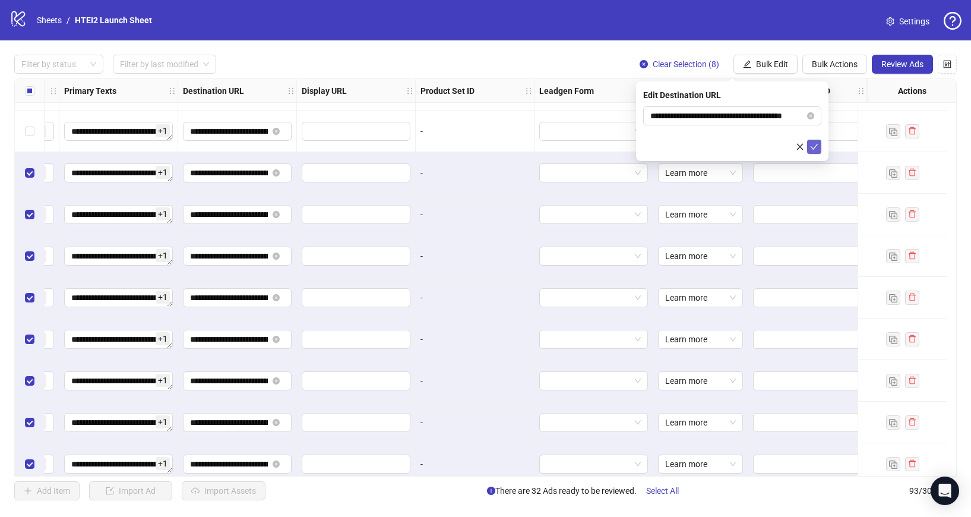
click at [812, 146] on icon "check" at bounding box center [814, 147] width 8 height 8
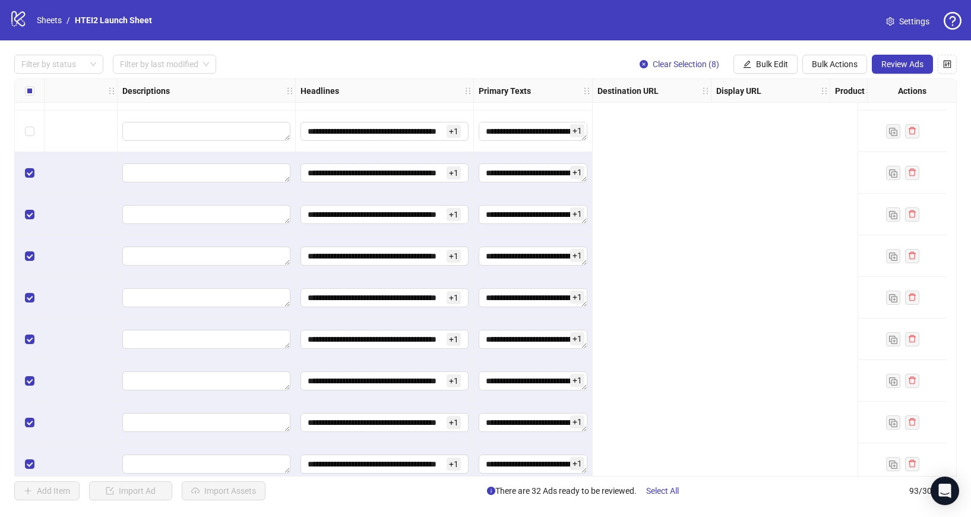
scroll to position [3485, 0]
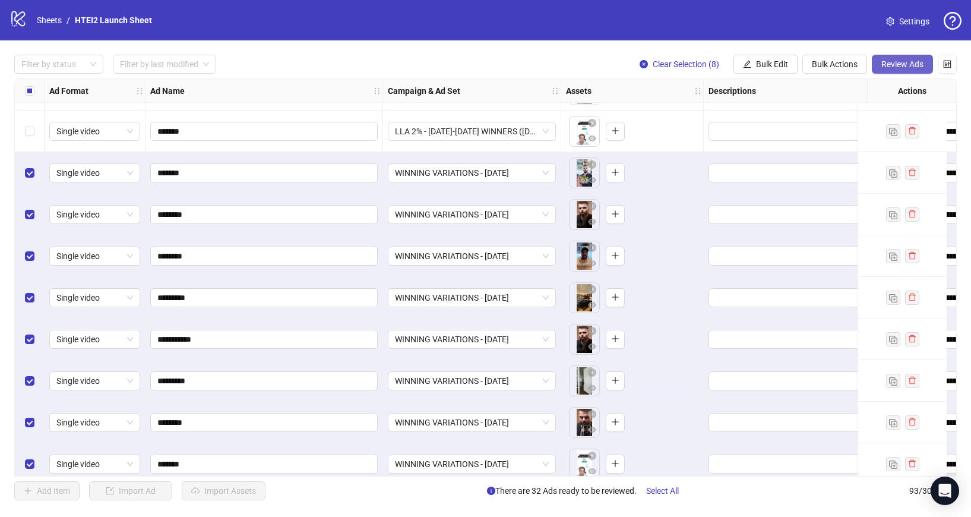
click at [896, 67] on span "Review Ads" at bounding box center [903, 64] width 42 height 10
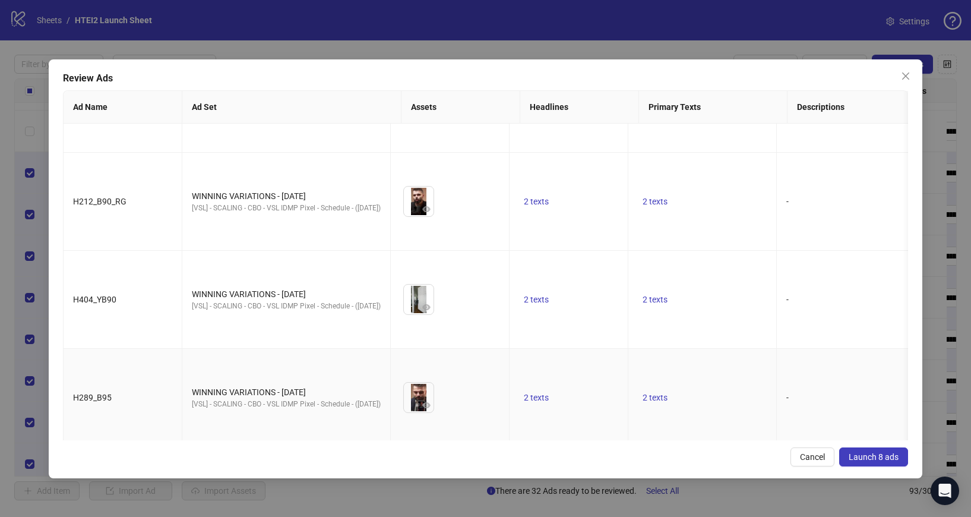
scroll to position [0, 0]
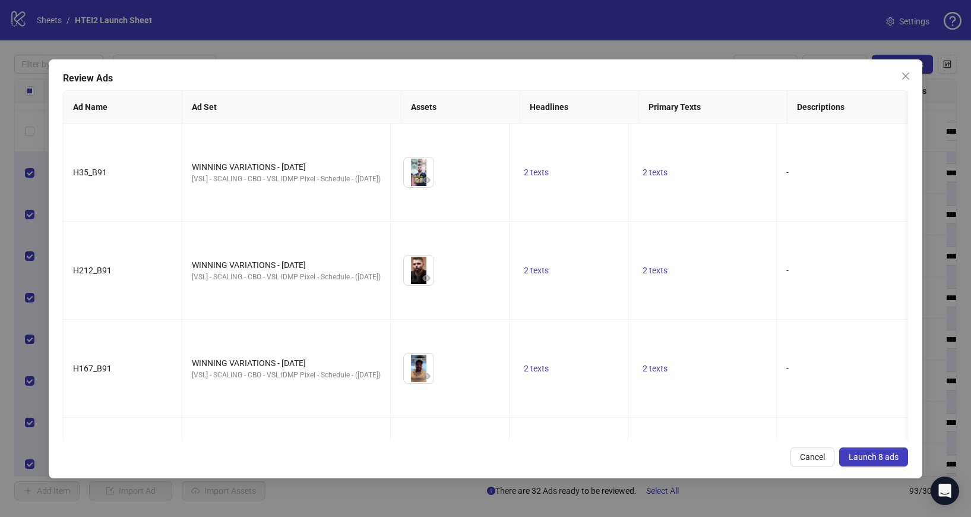
click at [895, 72] on div "Review Ads" at bounding box center [486, 78] width 846 height 14
click at [901, 74] on span "Close" at bounding box center [905, 76] width 19 height 10
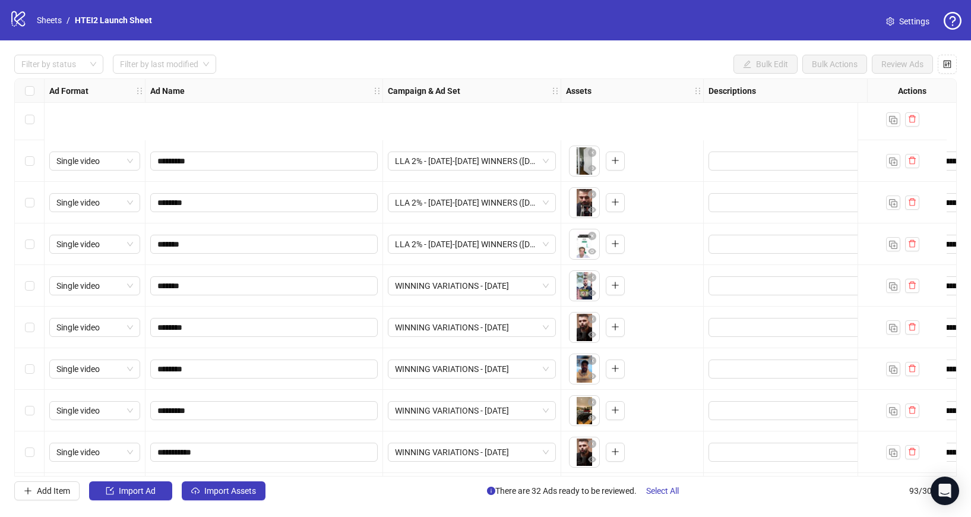
scroll to position [3499, 0]
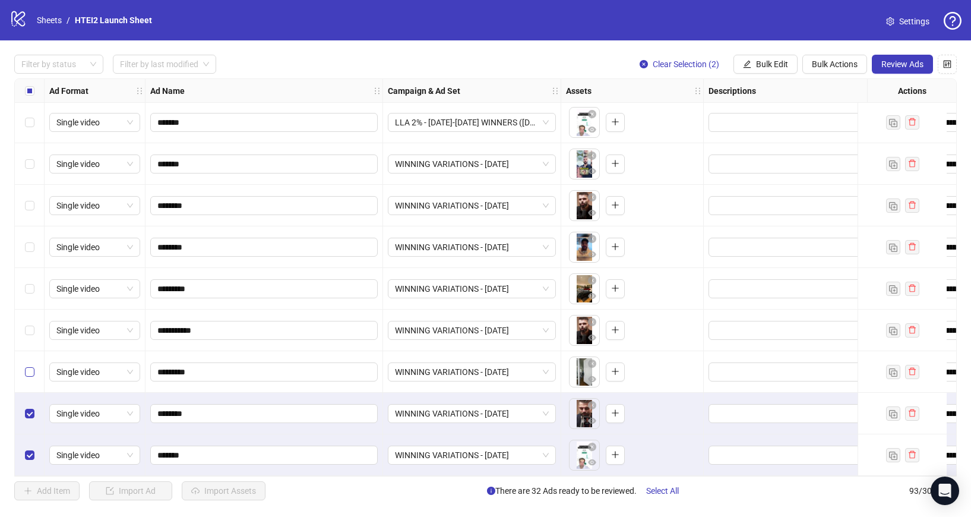
click at [31, 365] on label "Select row 91" at bounding box center [30, 371] width 10 height 13
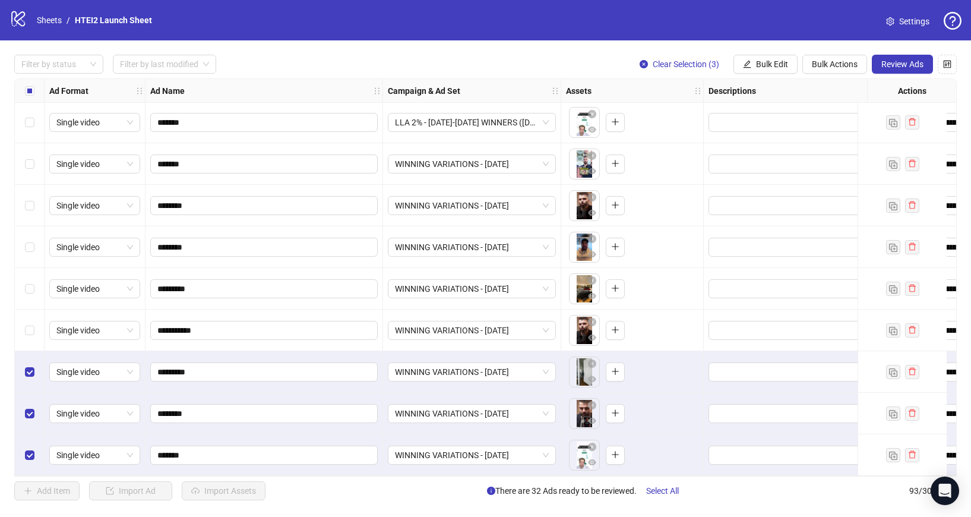
click at [31, 337] on div "Select row 90" at bounding box center [30, 330] width 30 height 42
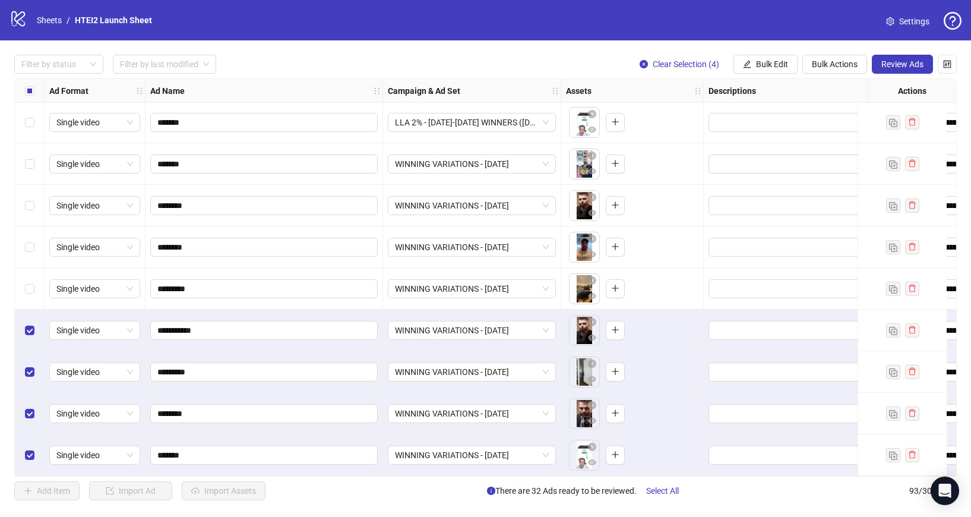
click at [33, 298] on div "Select row 89" at bounding box center [30, 289] width 30 height 42
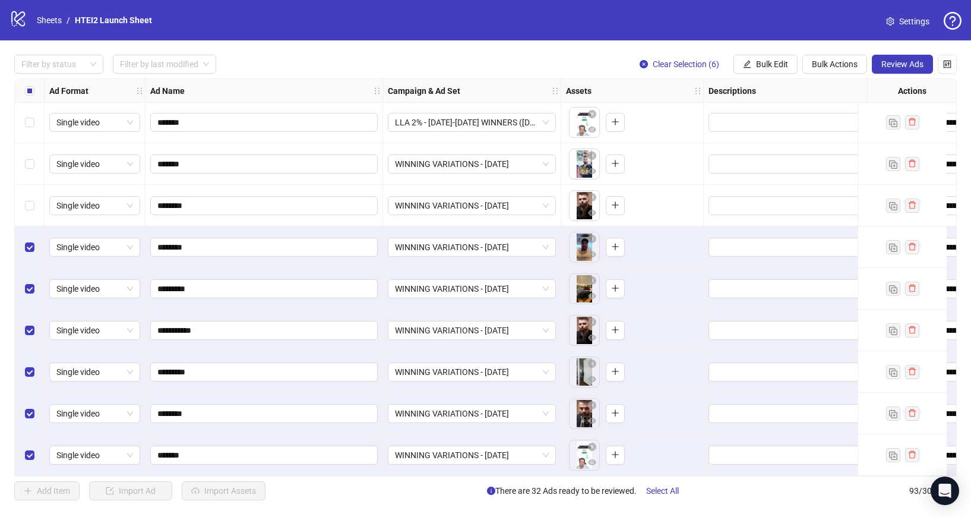
click at [34, 195] on div "Select row 87" at bounding box center [30, 206] width 30 height 42
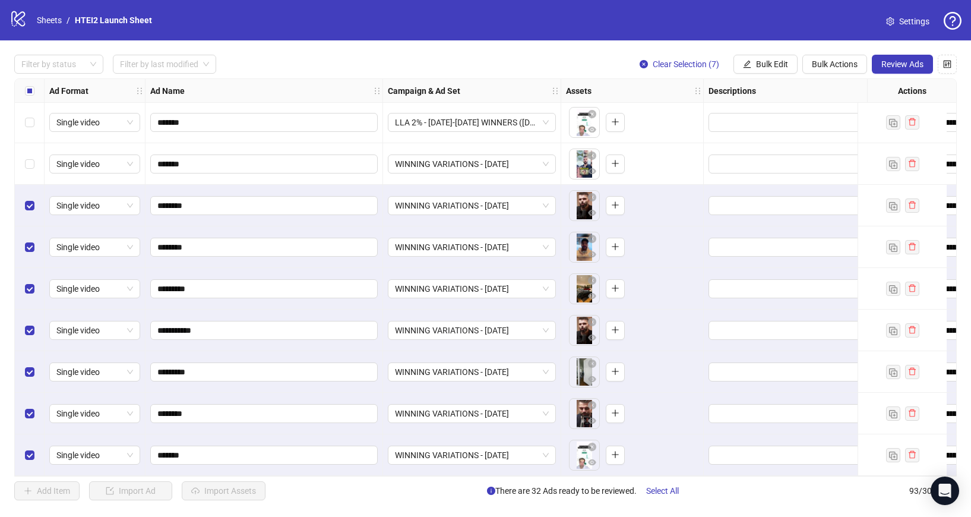
scroll to position [3413, 0]
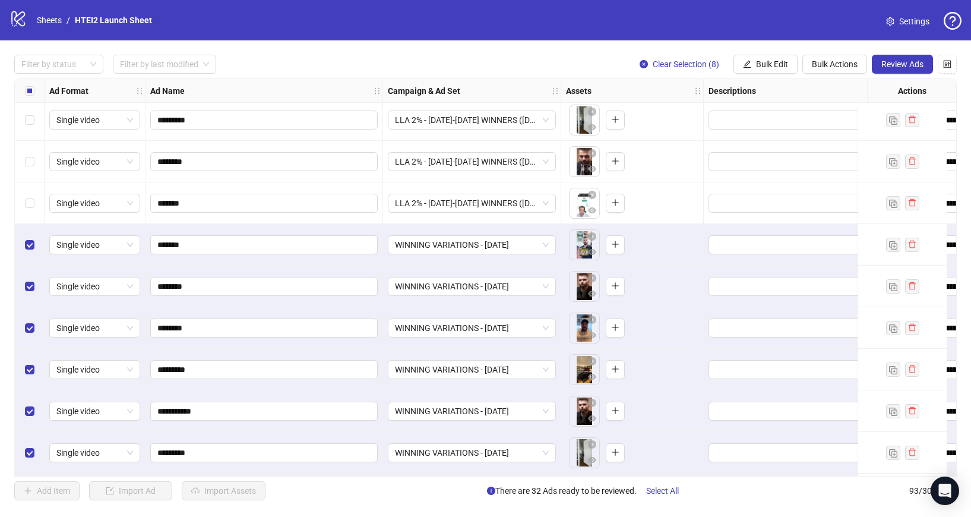
click at [31, 191] on div "Select row 85" at bounding box center [30, 203] width 30 height 42
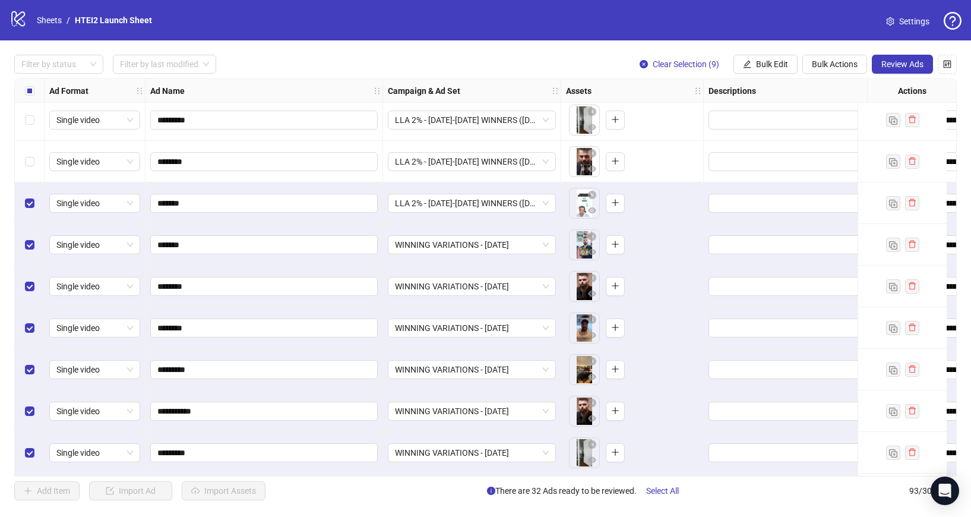
click at [37, 157] on div "Select row 84" at bounding box center [30, 162] width 30 height 42
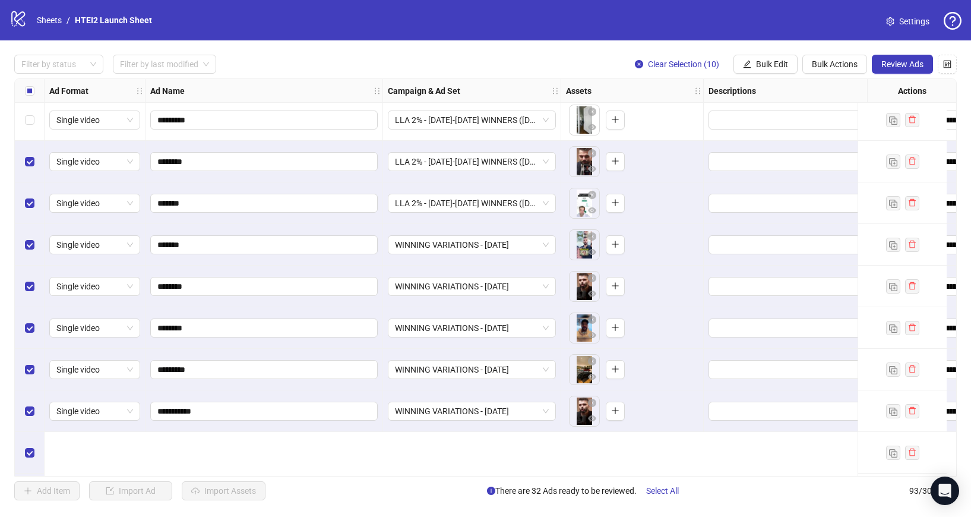
scroll to position [3287, 0]
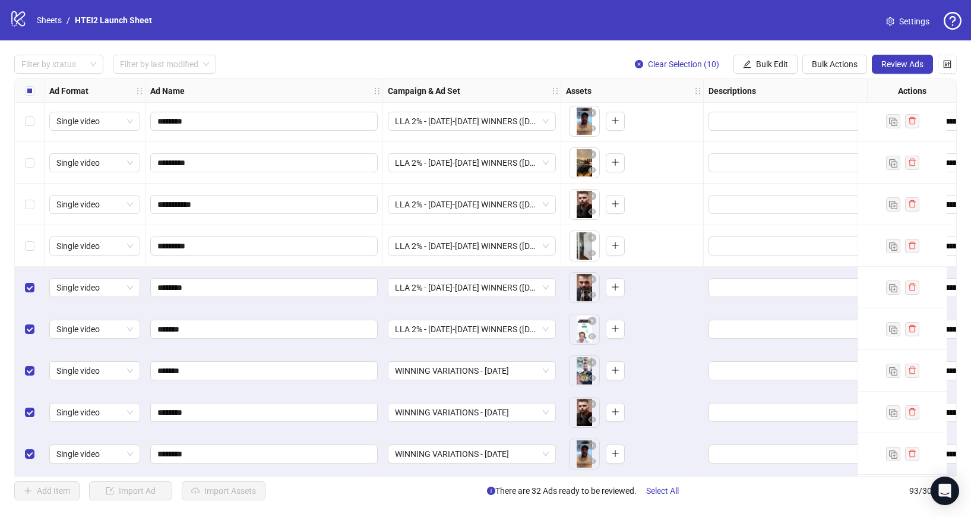
click at [25, 239] on label "Select row 83" at bounding box center [30, 245] width 10 height 13
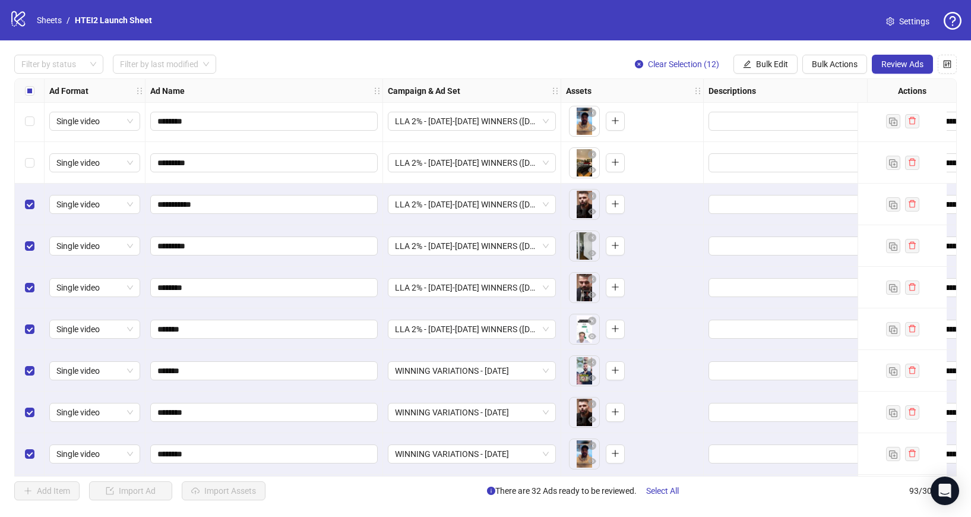
click at [27, 154] on div "Select row 81" at bounding box center [30, 163] width 30 height 42
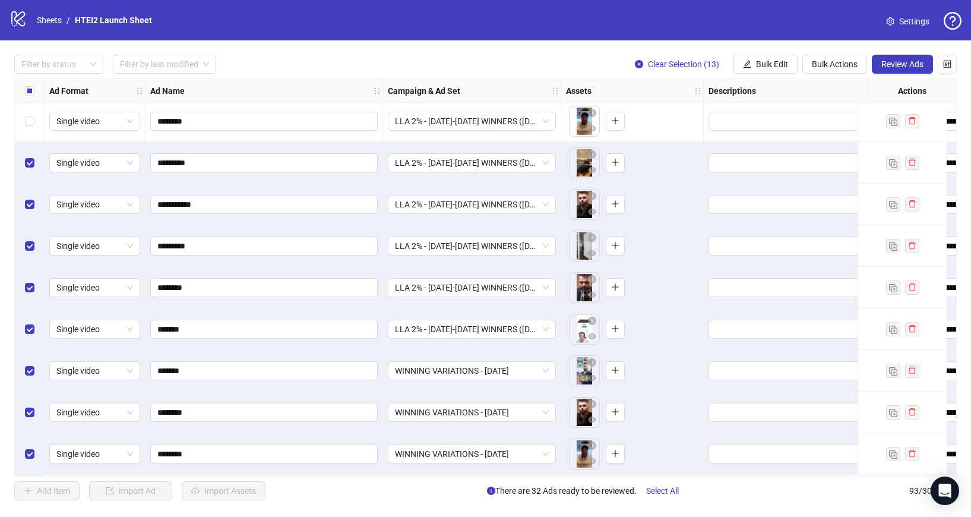
scroll to position [3149, 0]
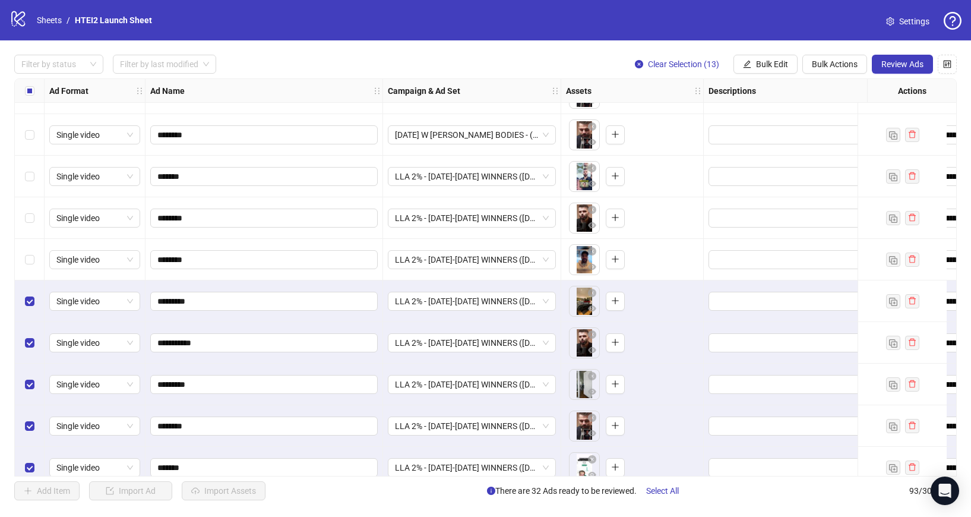
click at [30, 268] on div "Select row 80" at bounding box center [30, 260] width 30 height 42
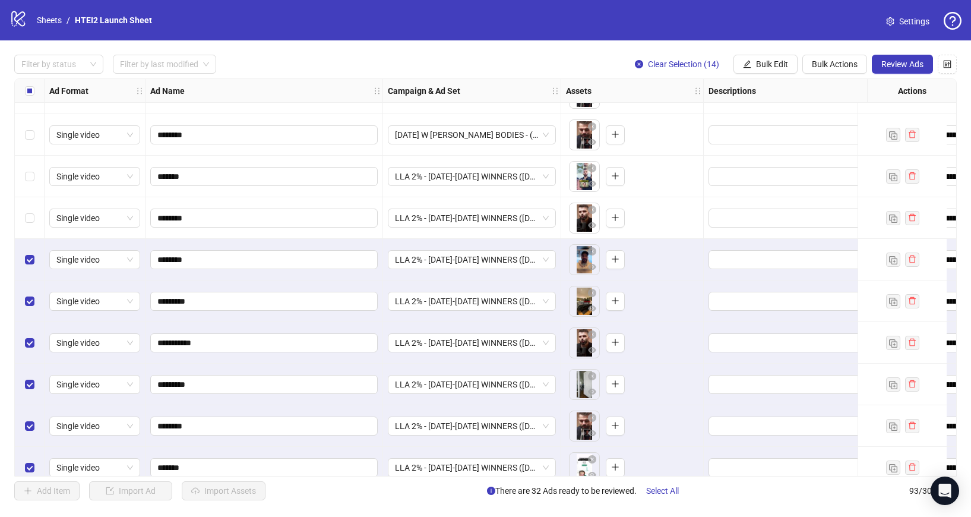
click at [33, 229] on div "Select row 79" at bounding box center [30, 218] width 30 height 42
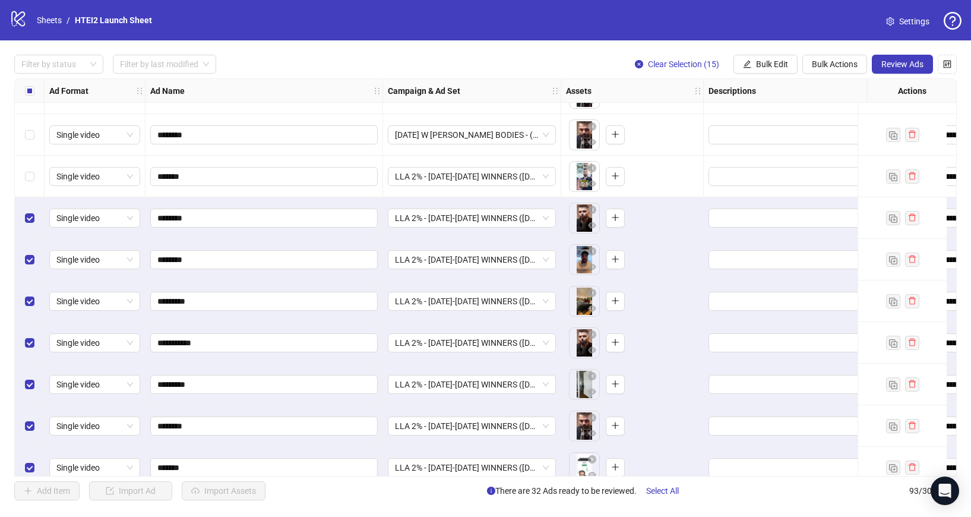
click at [32, 170] on label "Select row 78" at bounding box center [30, 176] width 10 height 13
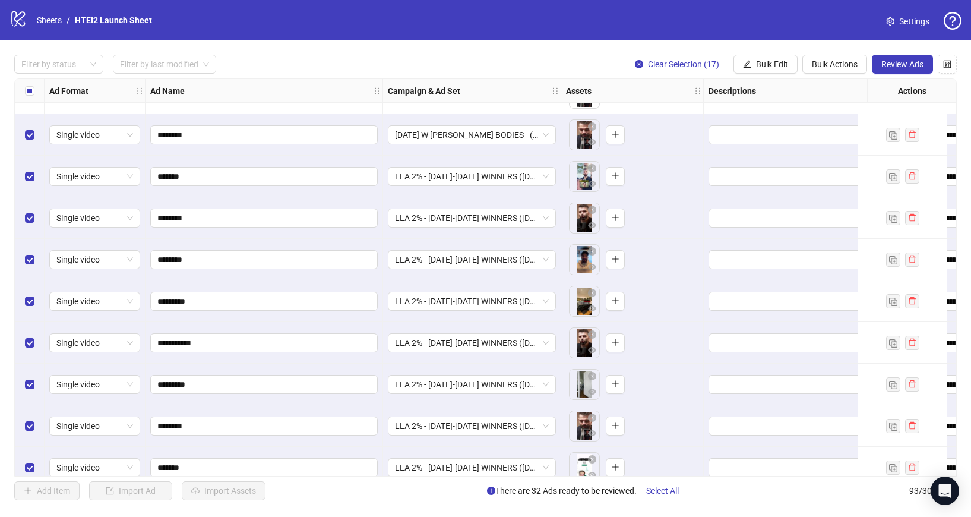
scroll to position [3112, 0]
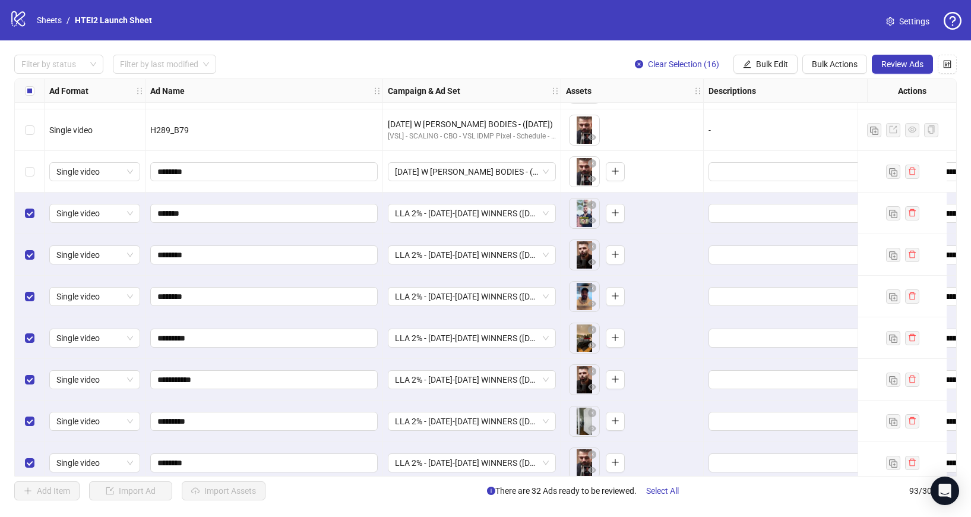
click at [897, 64] on span "Review Ads" at bounding box center [903, 64] width 42 height 10
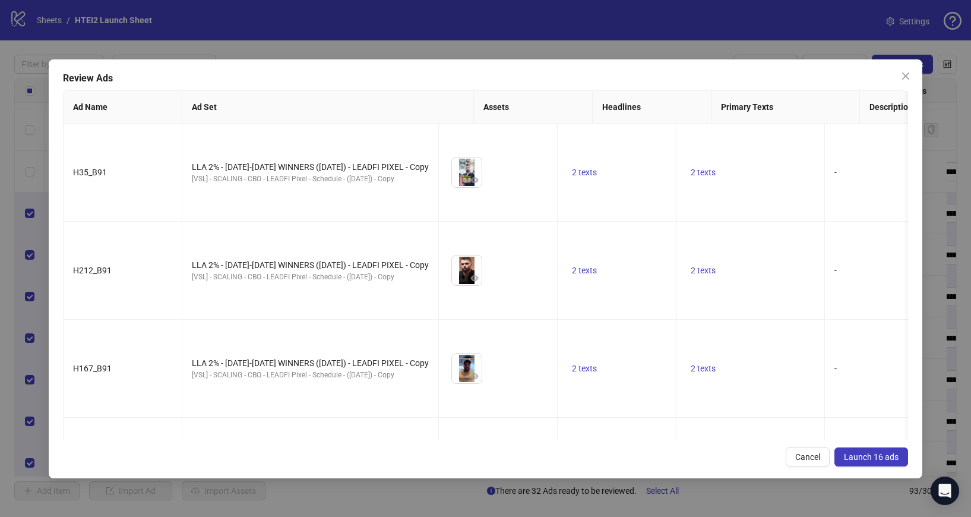
click at [861, 448] on button "Launch 16 ads" at bounding box center [872, 456] width 74 height 19
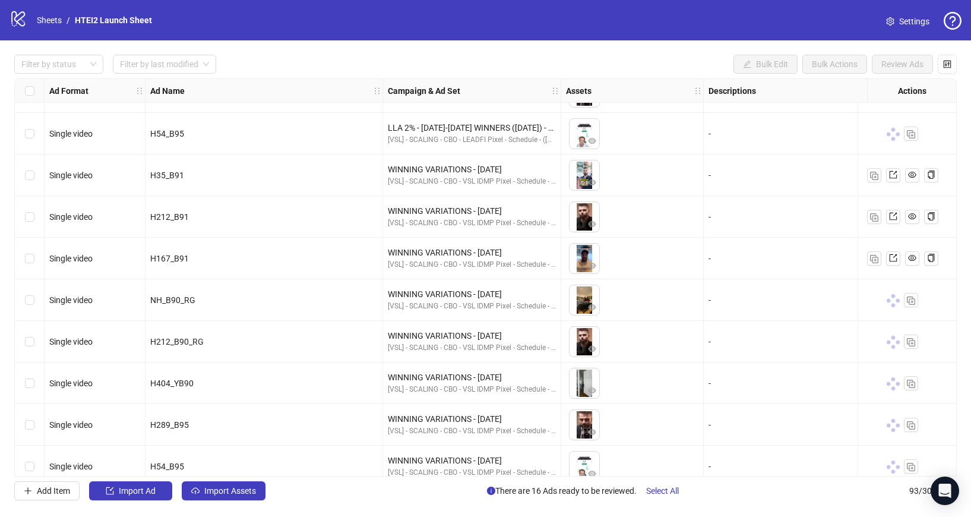
scroll to position [3499, 0]
